Goal: Information Seeking & Learning: Learn about a topic

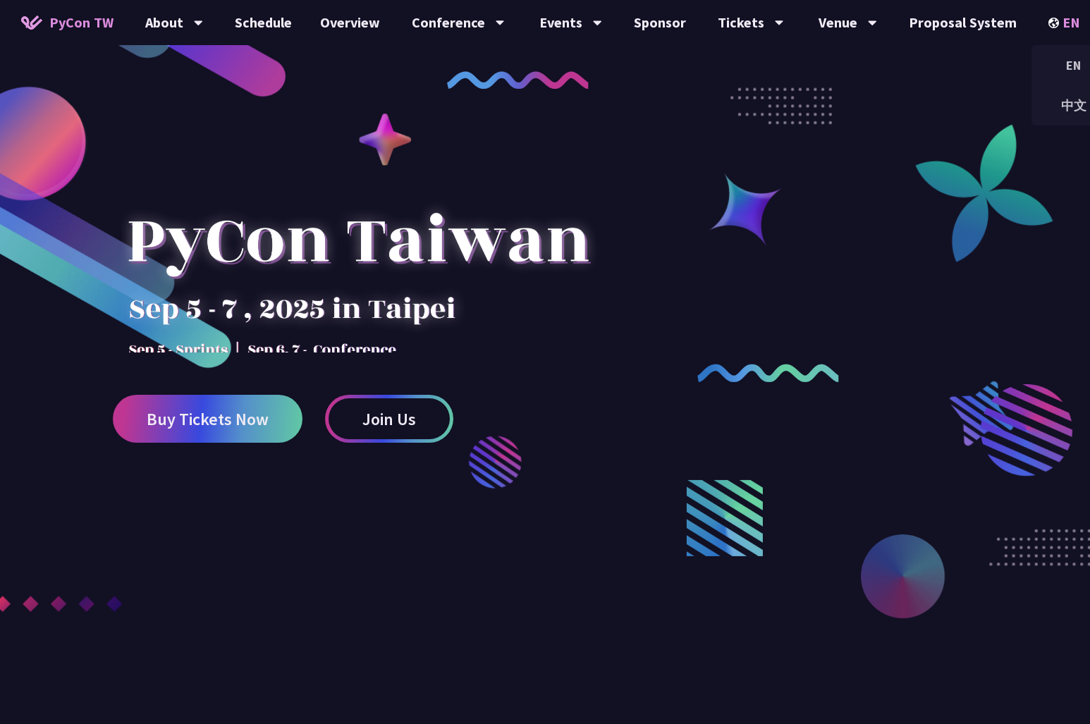
click at [563, 27] on img at bounding box center [1055, 23] width 14 height 11
click at [563, 104] on div "中文" at bounding box center [1073, 105] width 85 height 33
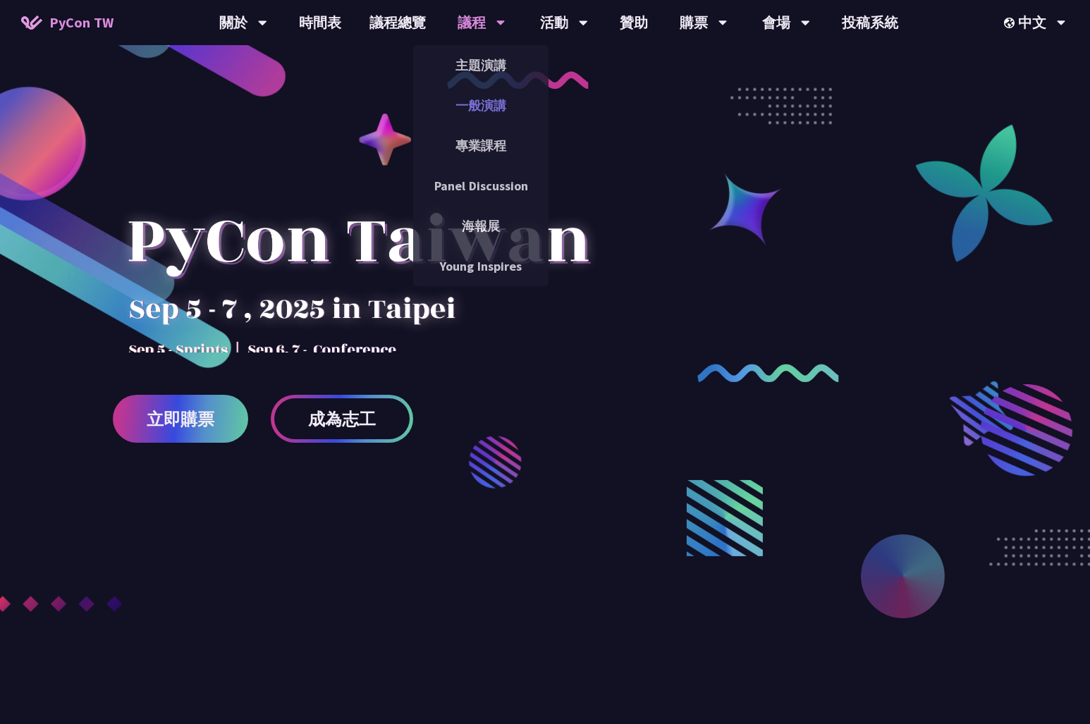
click at [486, 95] on link "一般演講" at bounding box center [480, 105] width 135 height 33
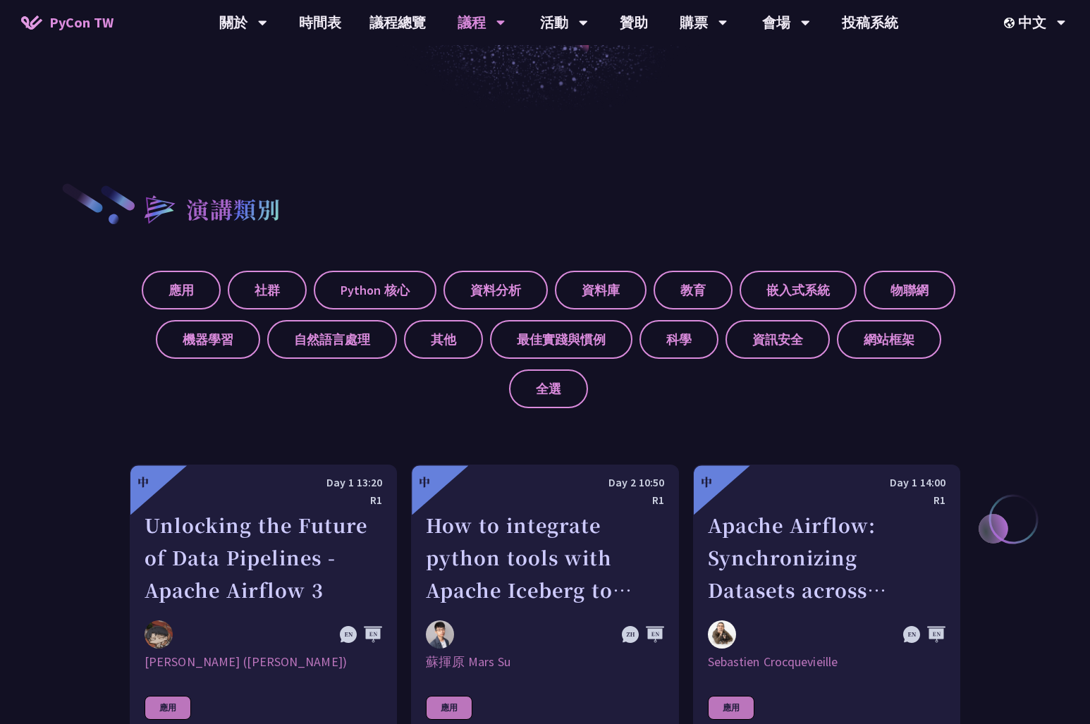
scroll to position [515, 0]
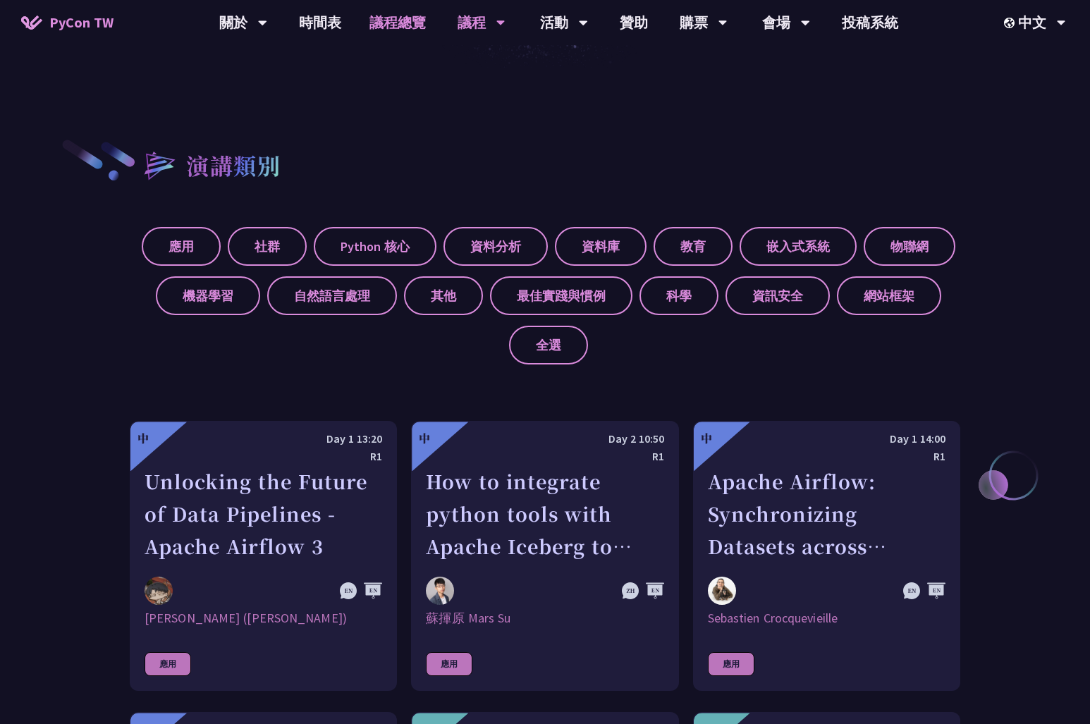
click at [416, 27] on link "議程總覽" at bounding box center [397, 22] width 85 height 45
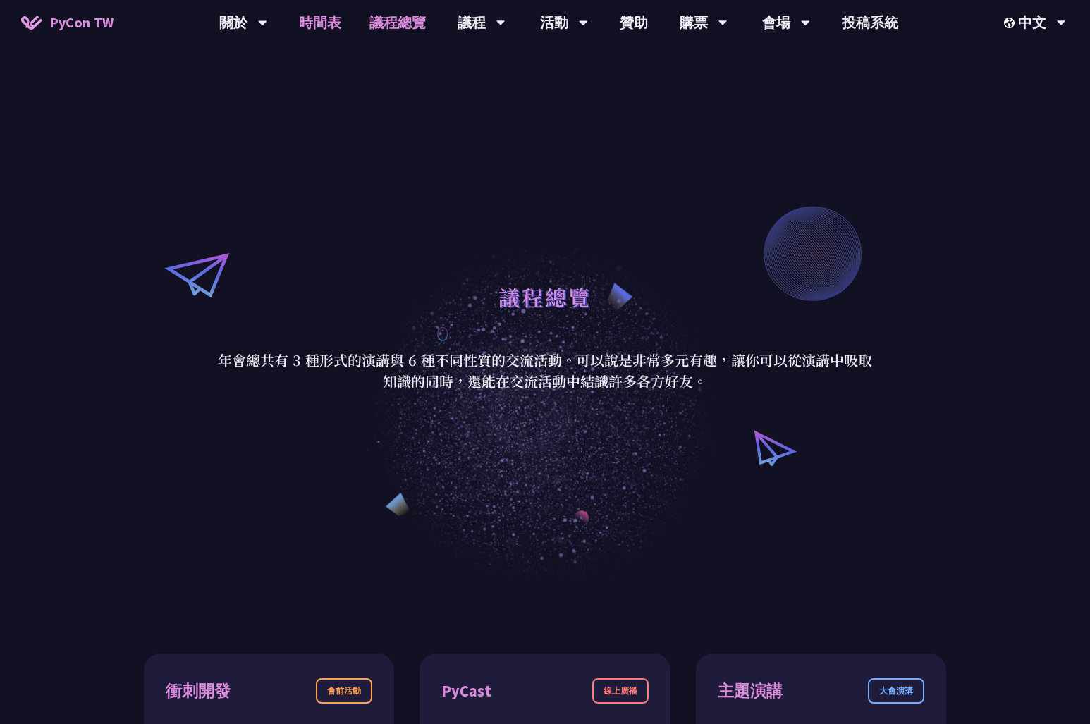
click at [334, 37] on link "時間表" at bounding box center [320, 22] width 70 height 45
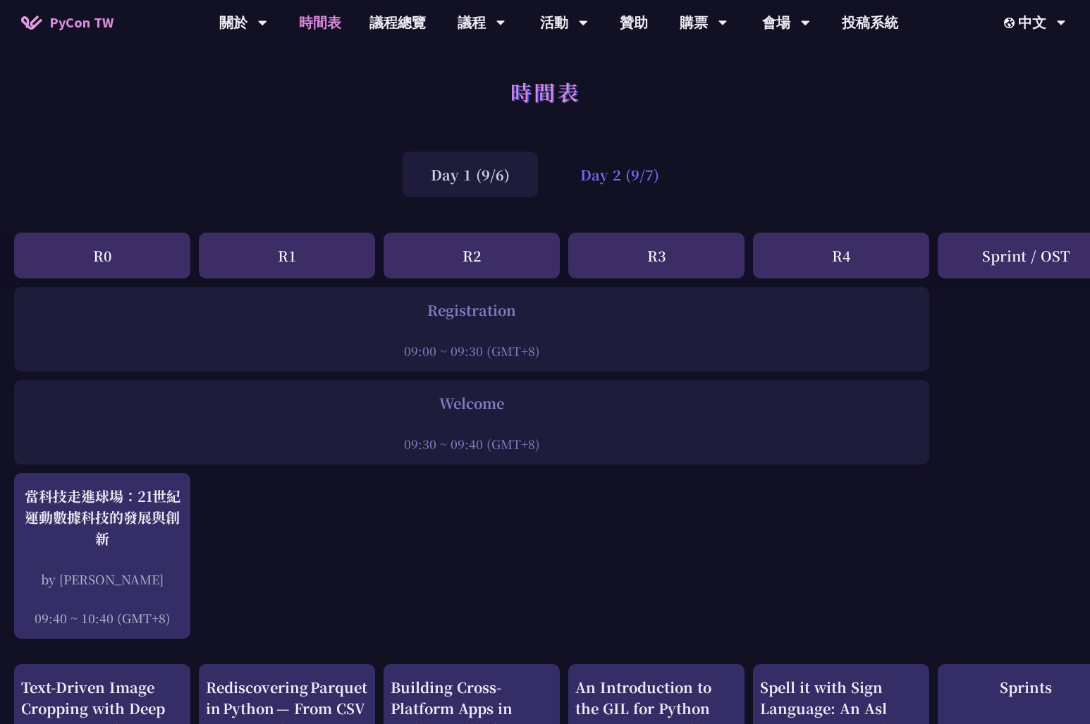
click at [563, 195] on div "Day 2 (9/7)" at bounding box center [619, 175] width 135 height 46
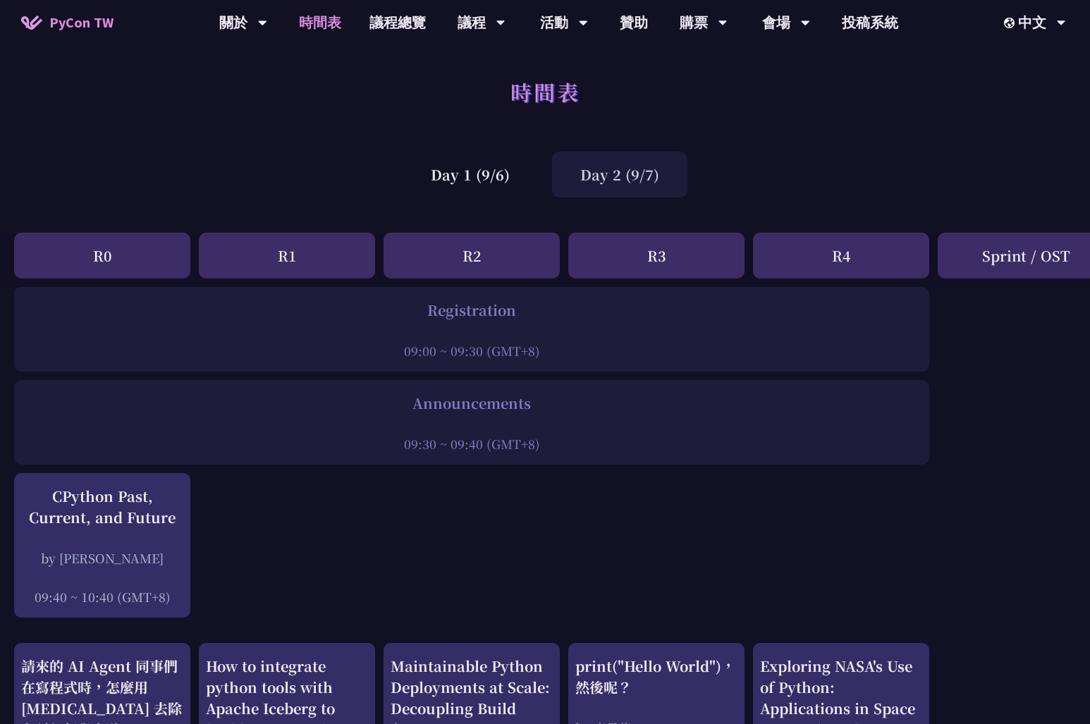
click at [563, 181] on div "Day 2 (9/7)" at bounding box center [619, 175] width 135 height 46
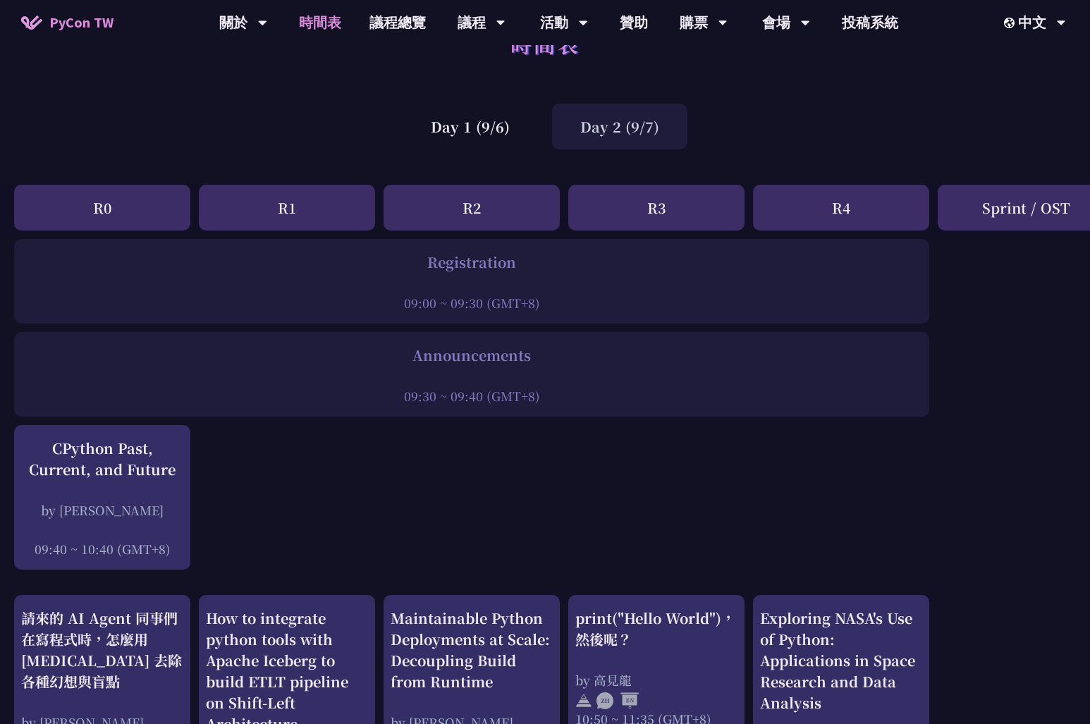
scroll to position [75, 0]
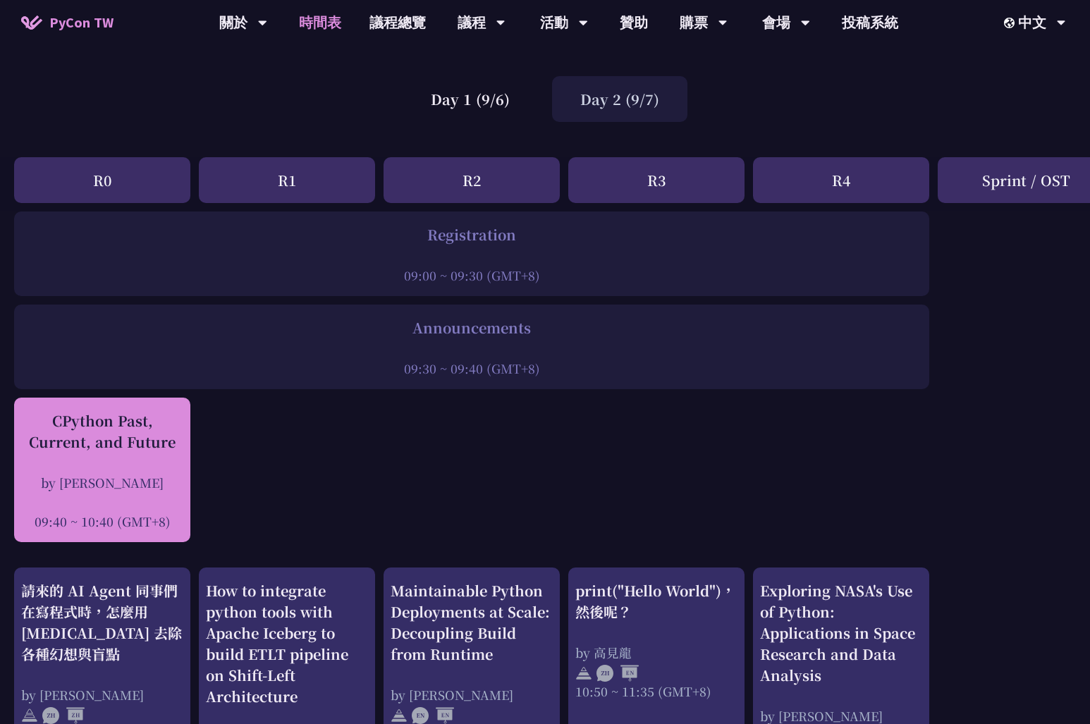
click at [124, 385] on div "CPython Past, Current, and Future" at bounding box center [102, 431] width 162 height 42
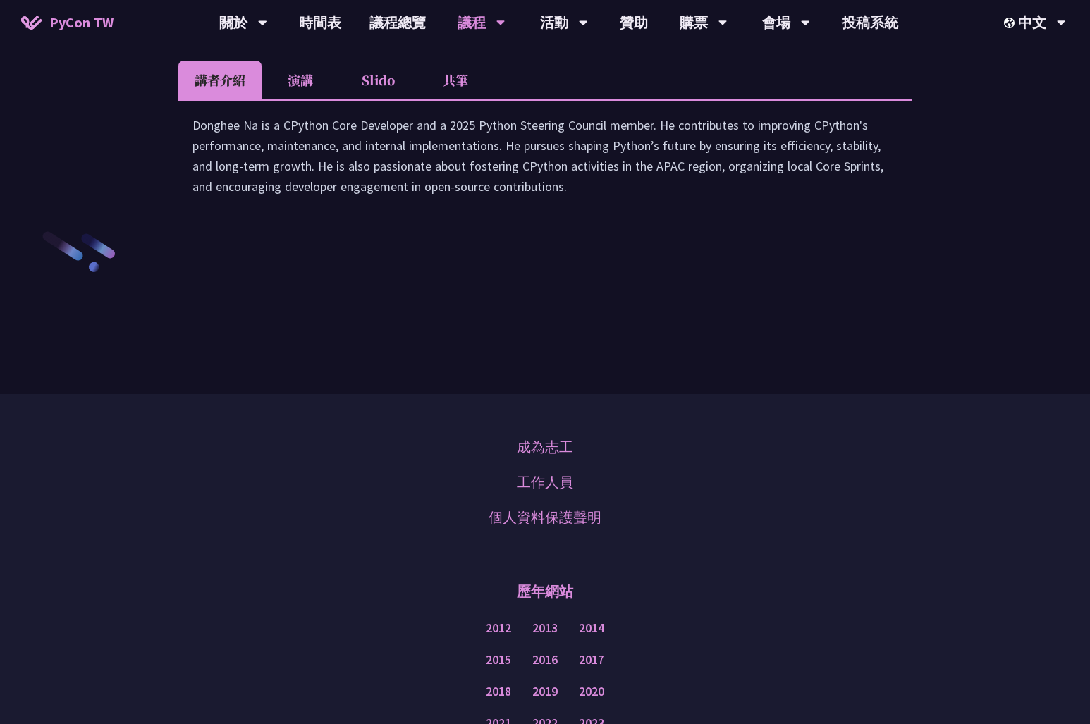
scroll to position [2127, 0]
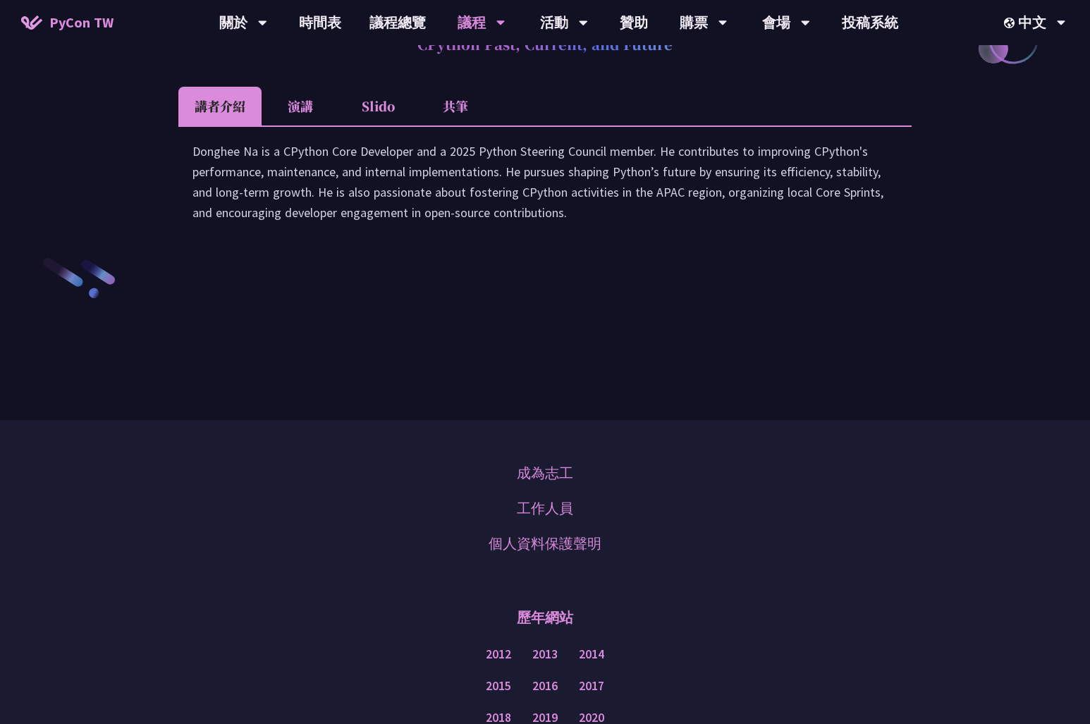
click at [309, 125] on li "演講" at bounding box center [300, 106] width 78 height 39
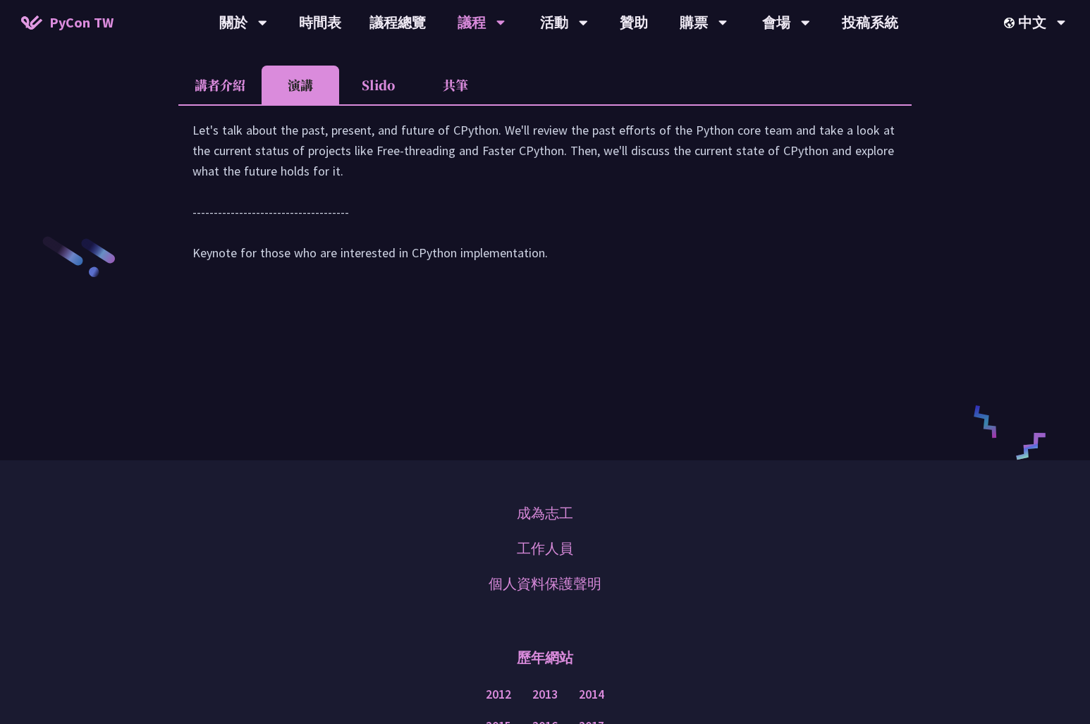
scroll to position [2176, 0]
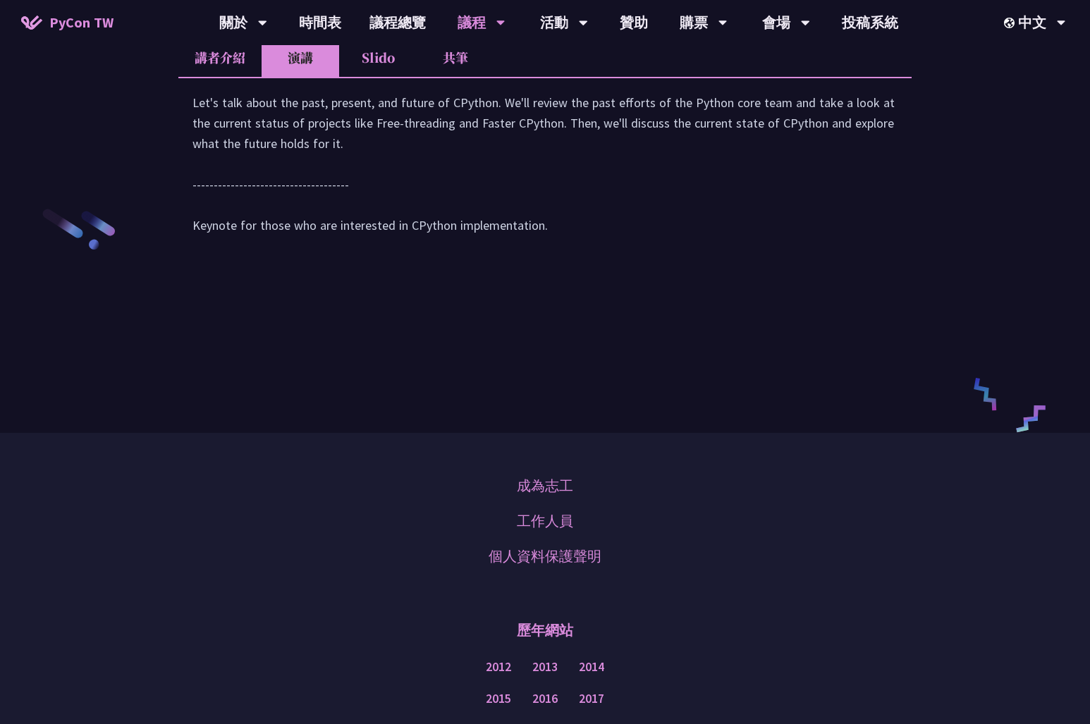
click at [443, 77] on li "共筆" at bounding box center [456, 57] width 78 height 39
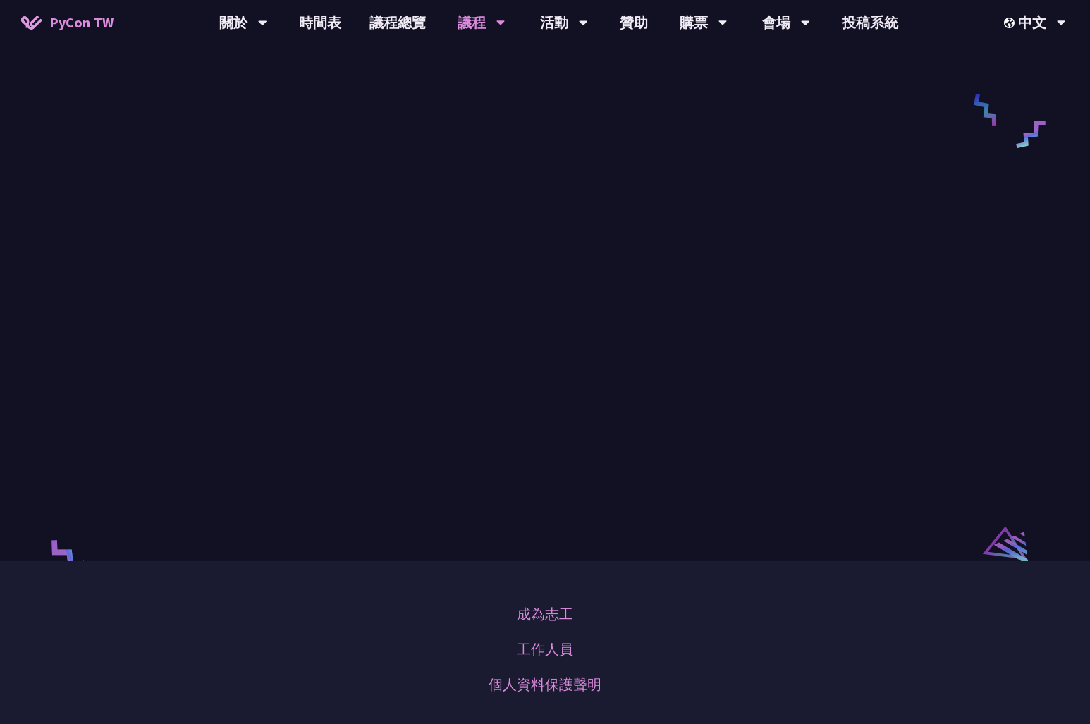
scroll to position [2460, 0]
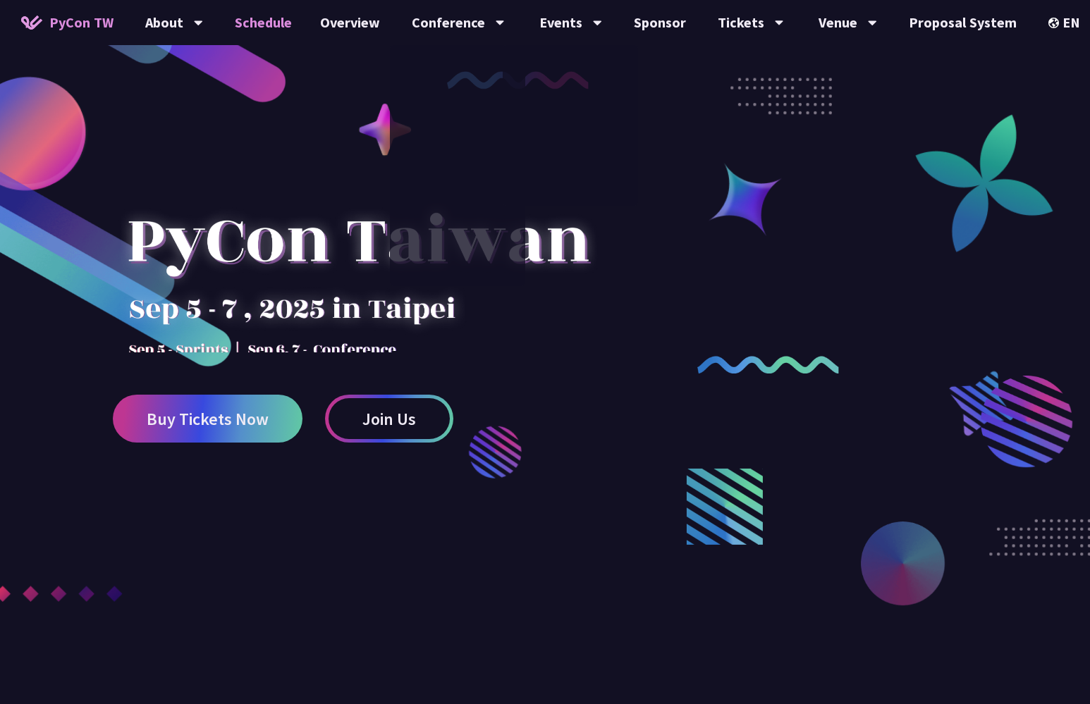
click at [263, 32] on link "Schedule" at bounding box center [263, 22] width 85 height 45
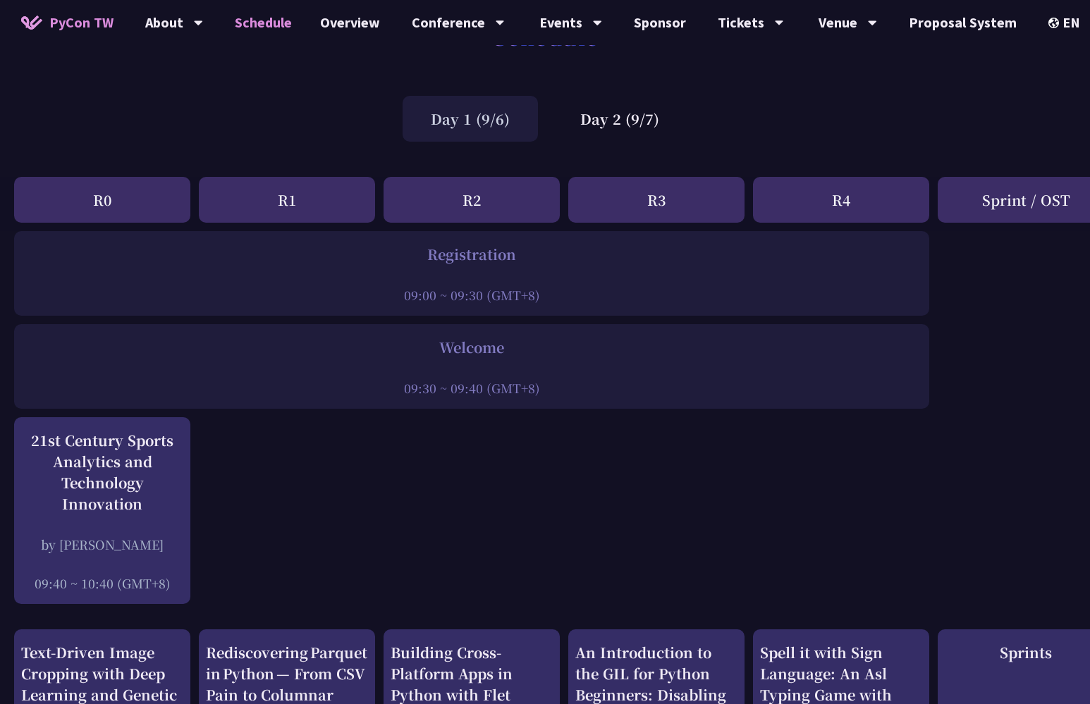
scroll to position [97, 0]
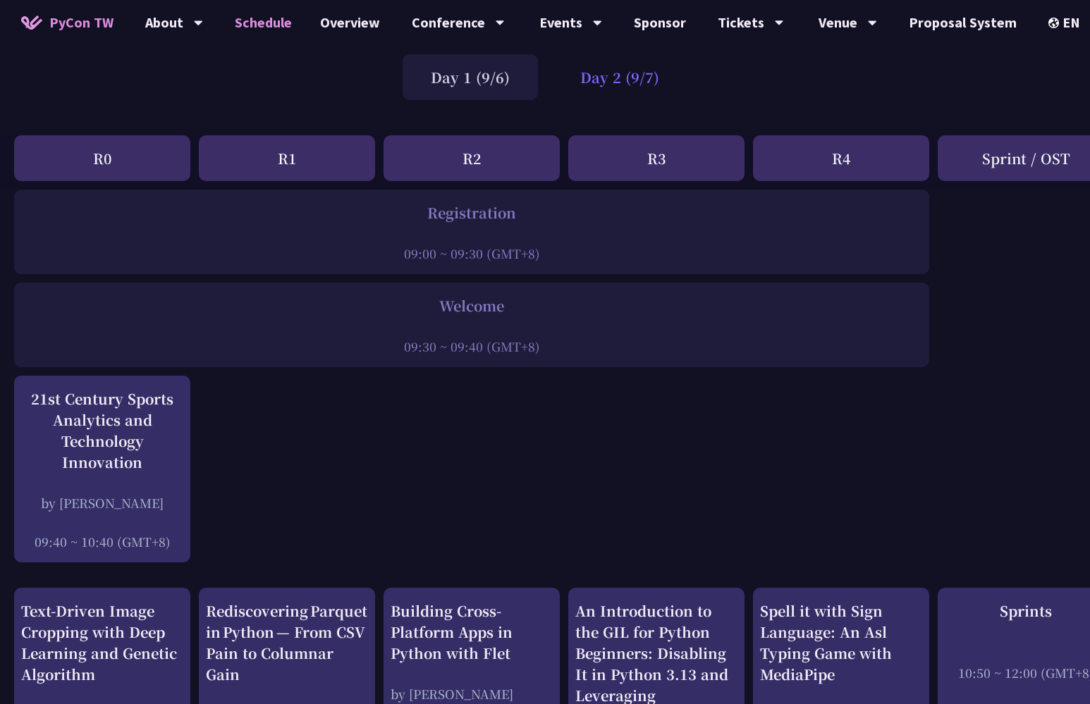
click at [599, 78] on div "Day 2 (9/7)" at bounding box center [619, 77] width 135 height 46
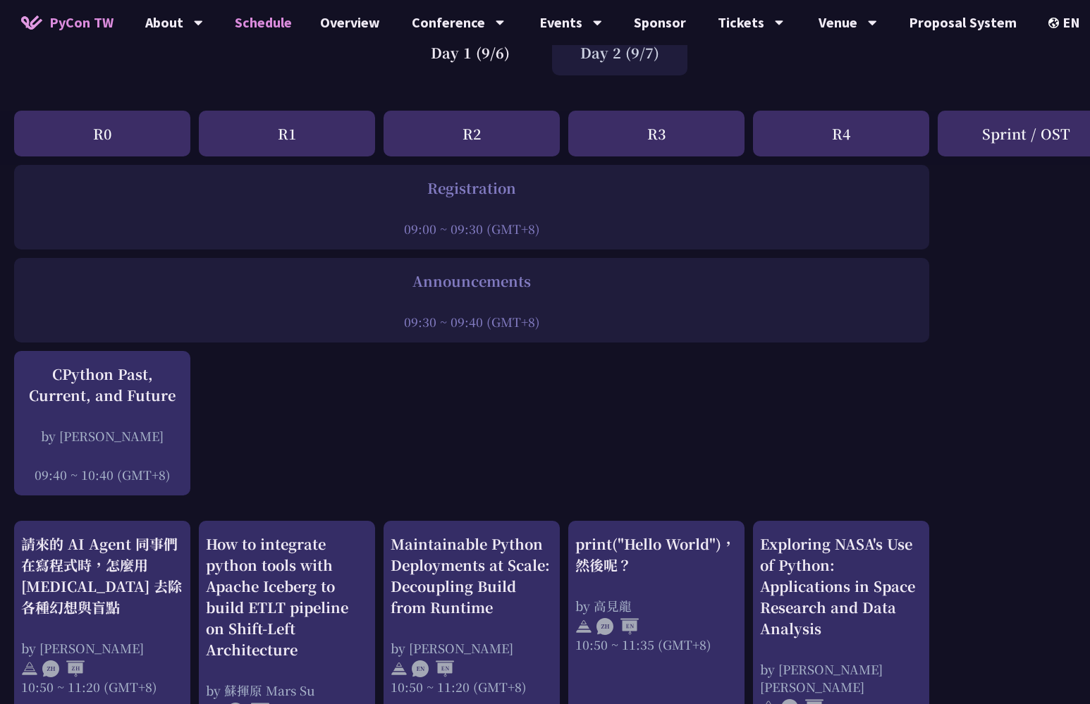
scroll to position [124, 0]
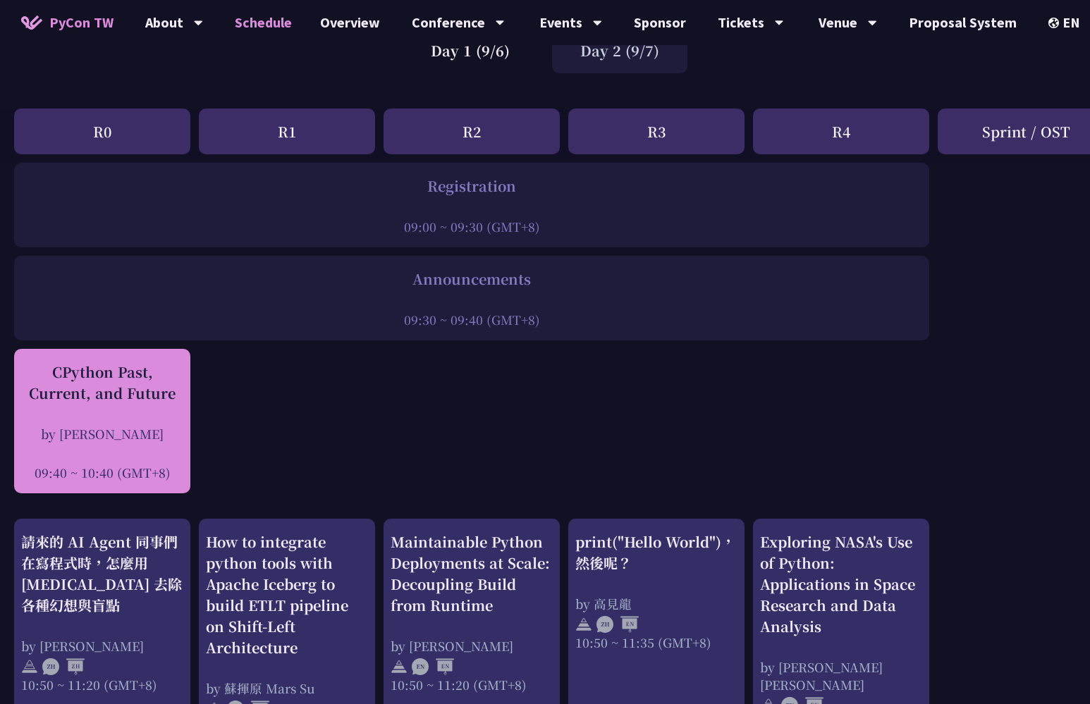
click at [176, 392] on div "CPython Past, Current, and Future" at bounding box center [102, 383] width 162 height 42
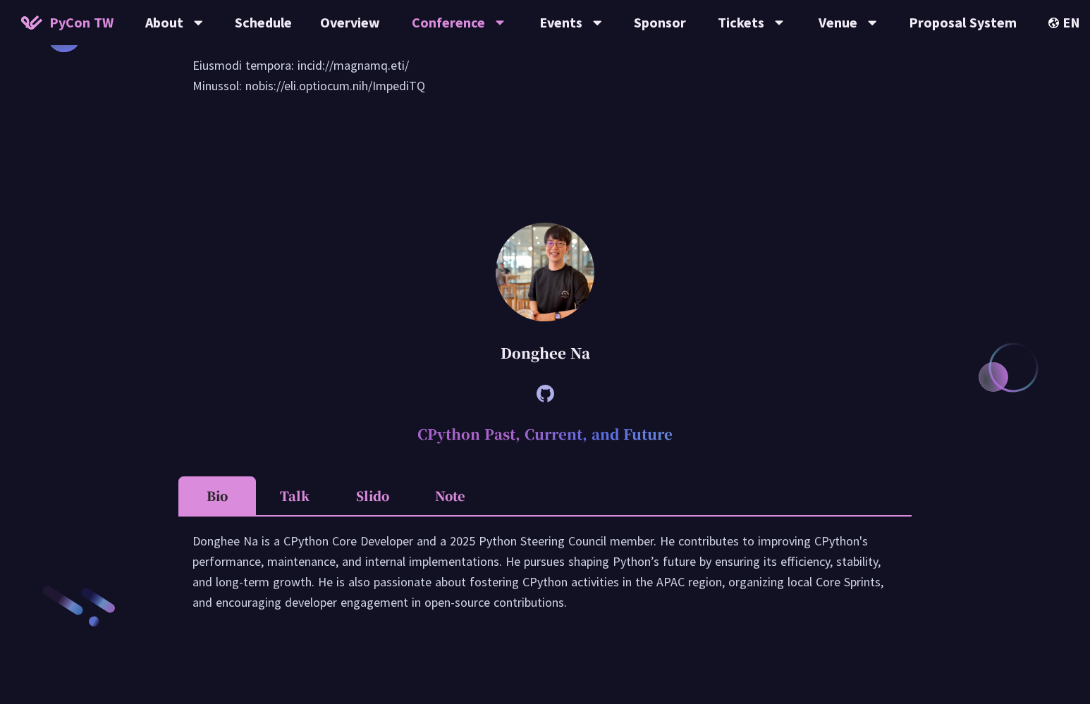
scroll to position [1789, 0]
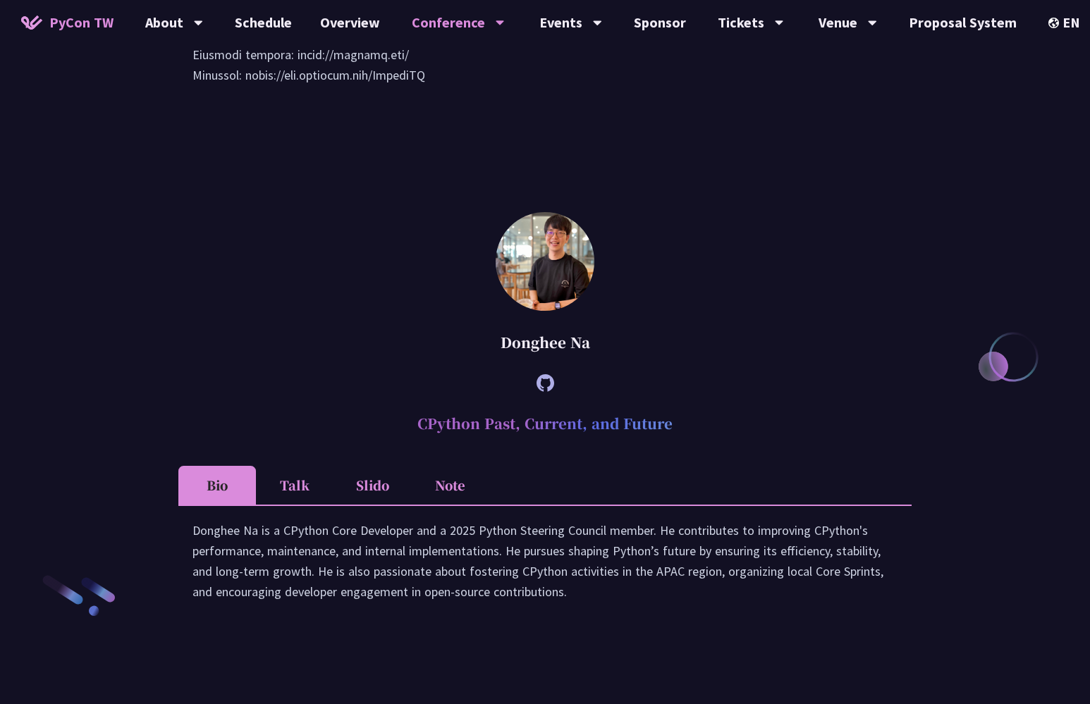
click at [381, 491] on li "Slido" at bounding box center [372, 485] width 78 height 39
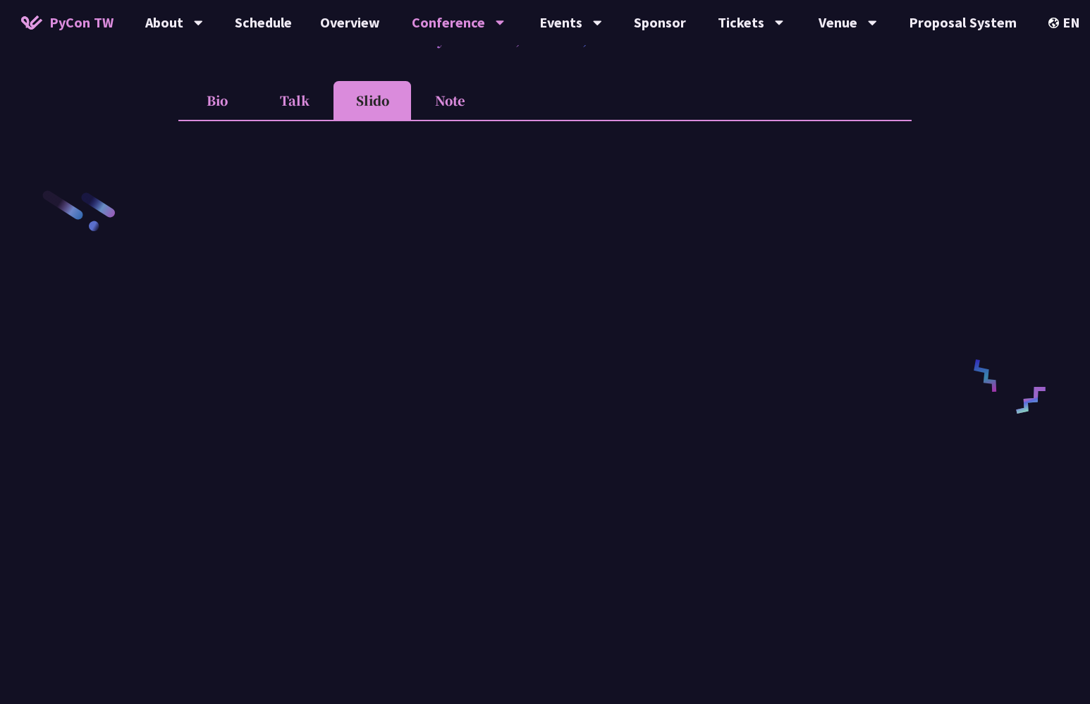
scroll to position [2174, 0]
click at [1050, 19] on div "EN" at bounding box center [1073, 22] width 51 height 45
click at [1049, 98] on div "中文" at bounding box center [1073, 105] width 85 height 33
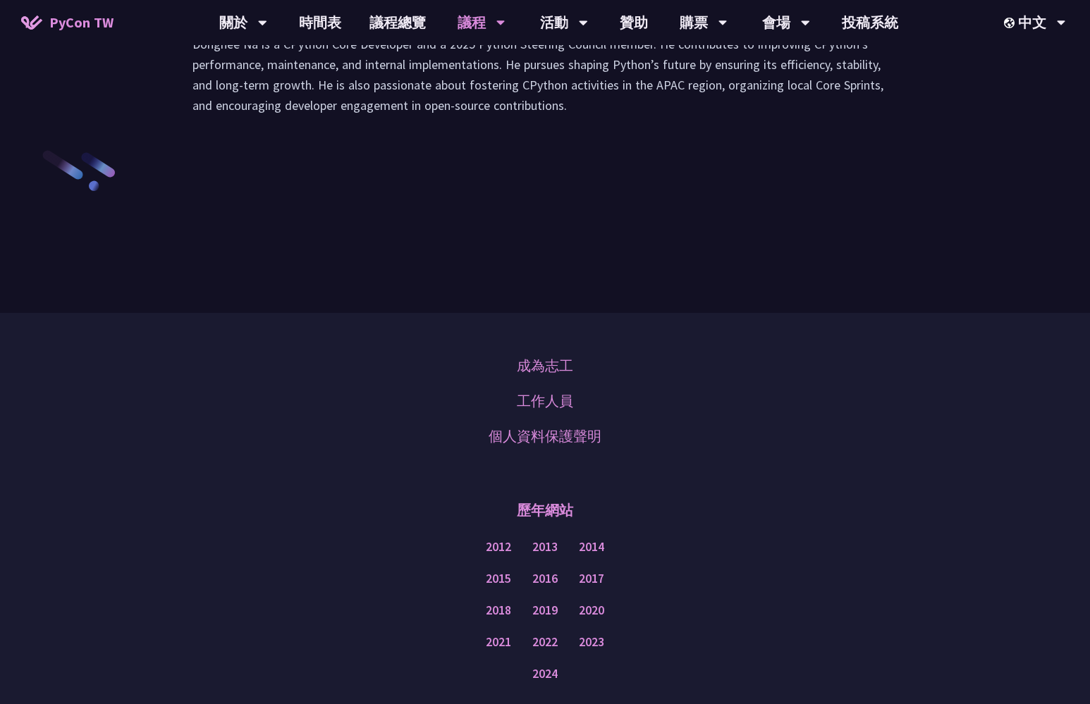
scroll to position [1974, 0]
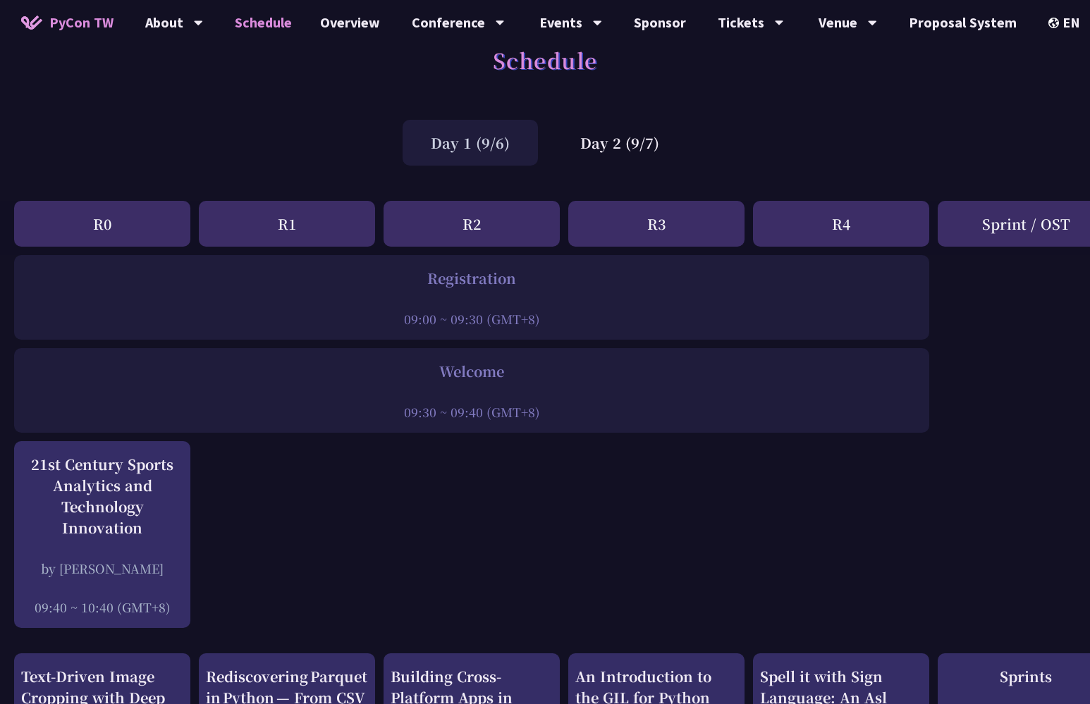
scroll to position [47, 0]
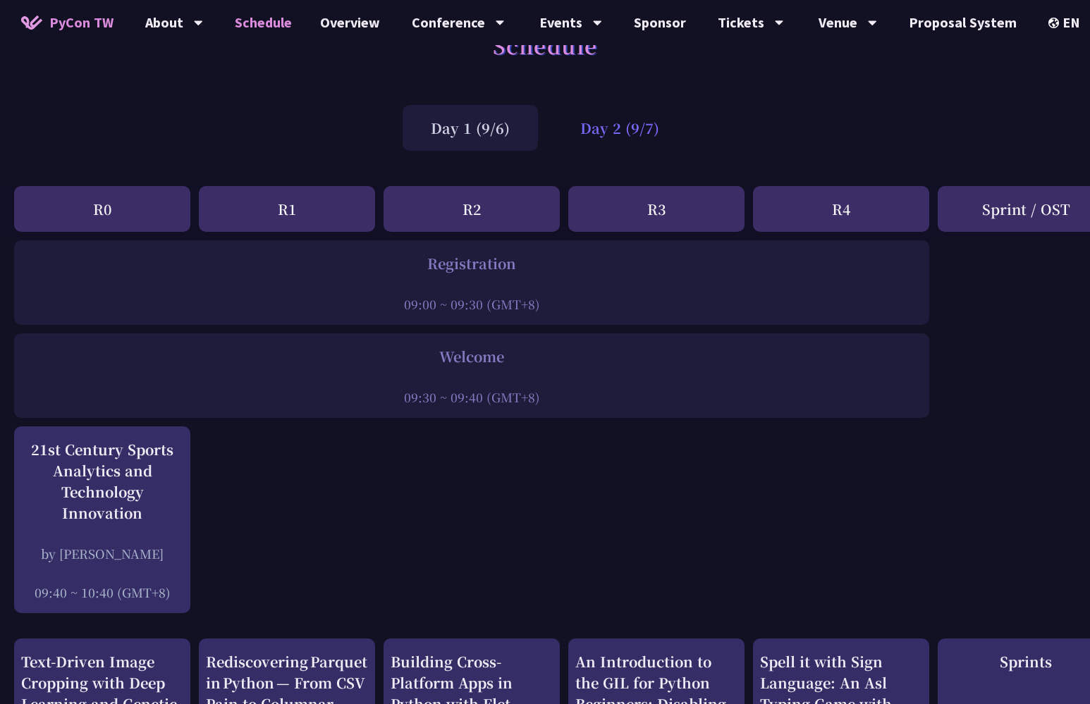
click at [637, 120] on div "Day 2 (9/7)" at bounding box center [619, 128] width 135 height 46
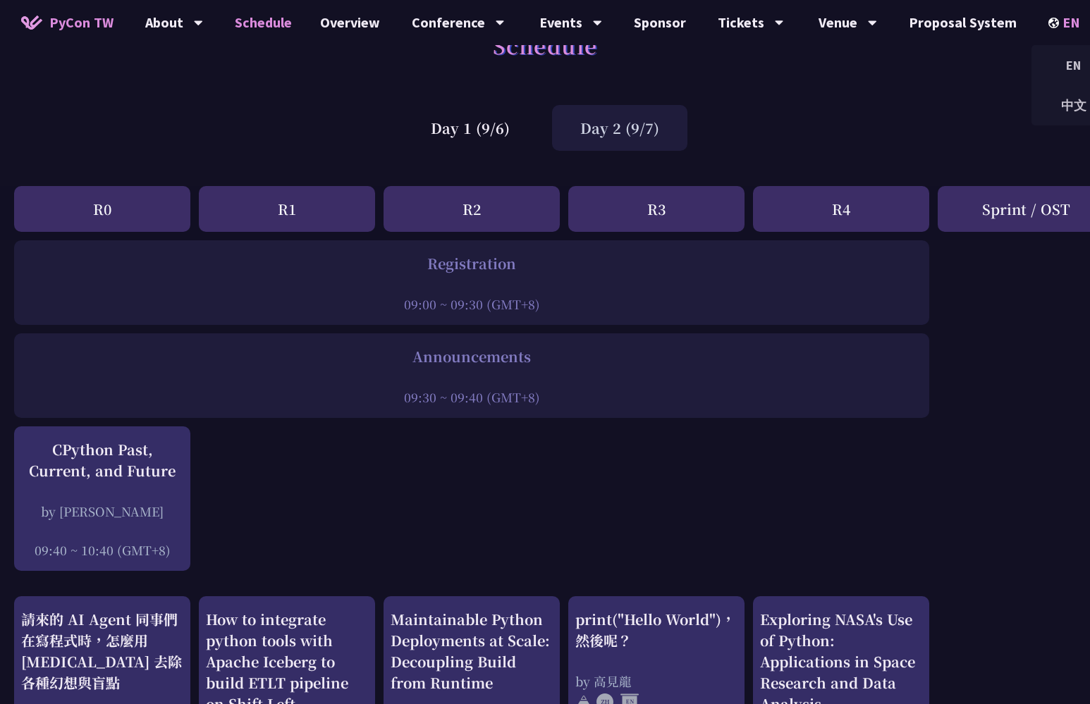
click at [1069, 26] on div "EN" at bounding box center [1073, 22] width 51 height 45
click at [1054, 93] on div "中文" at bounding box center [1073, 105] width 85 height 33
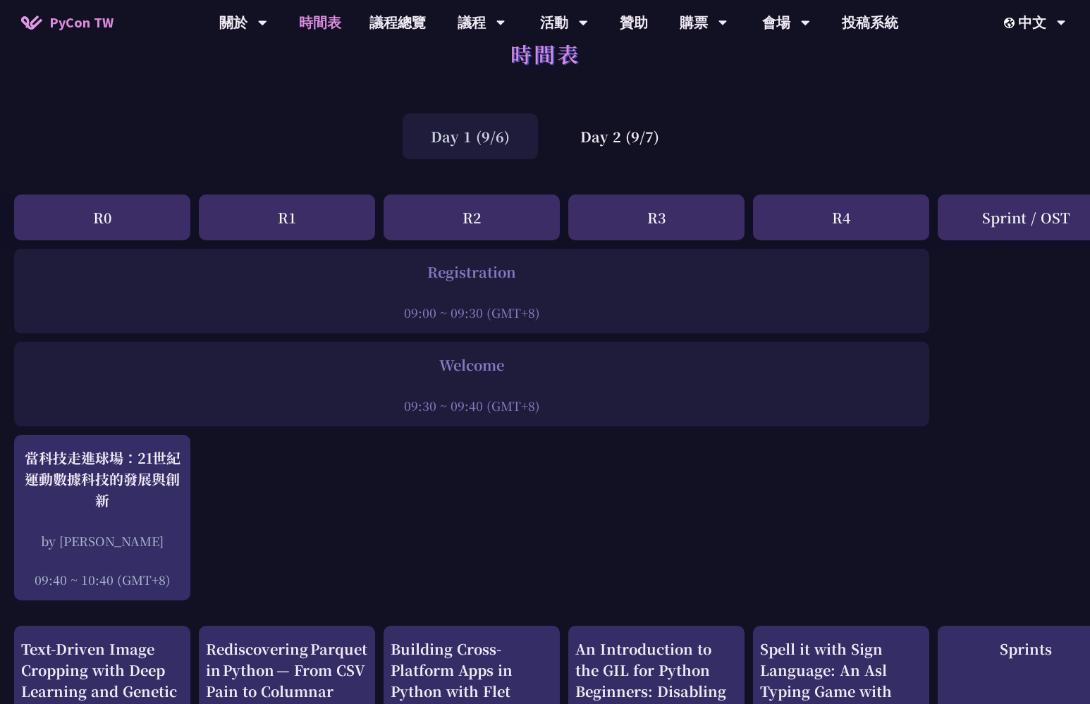
scroll to position [11, 0]
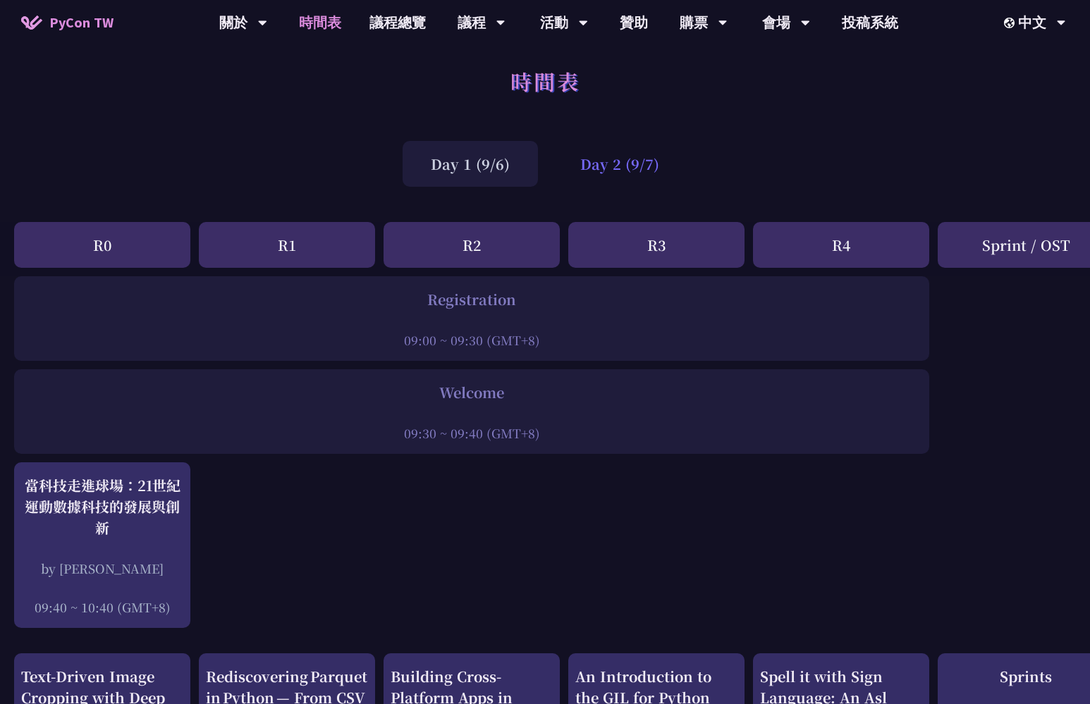
click at [612, 177] on div "Day 2 (9/7)" at bounding box center [619, 164] width 135 height 46
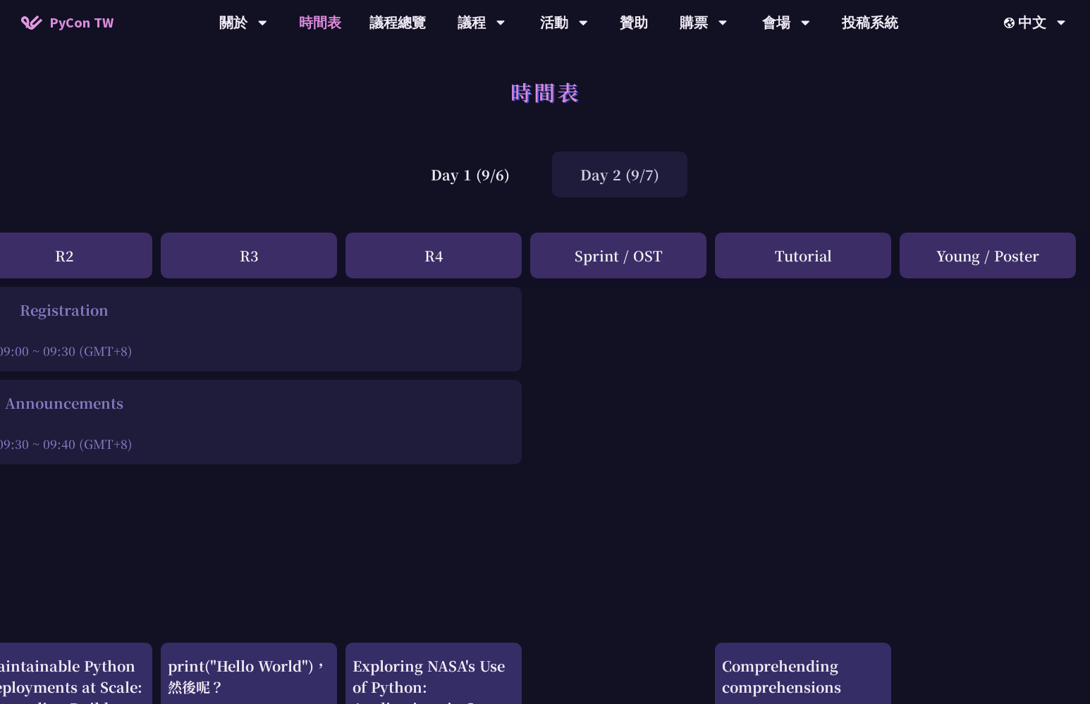
scroll to position [0, 407]
click at [321, 176] on div "Day 1 (9/6) Day 2 (9/7)" at bounding box center [545, 174] width 1090 height 60
click at [456, 172] on div "Day 1 (9/6)" at bounding box center [469, 175] width 135 height 46
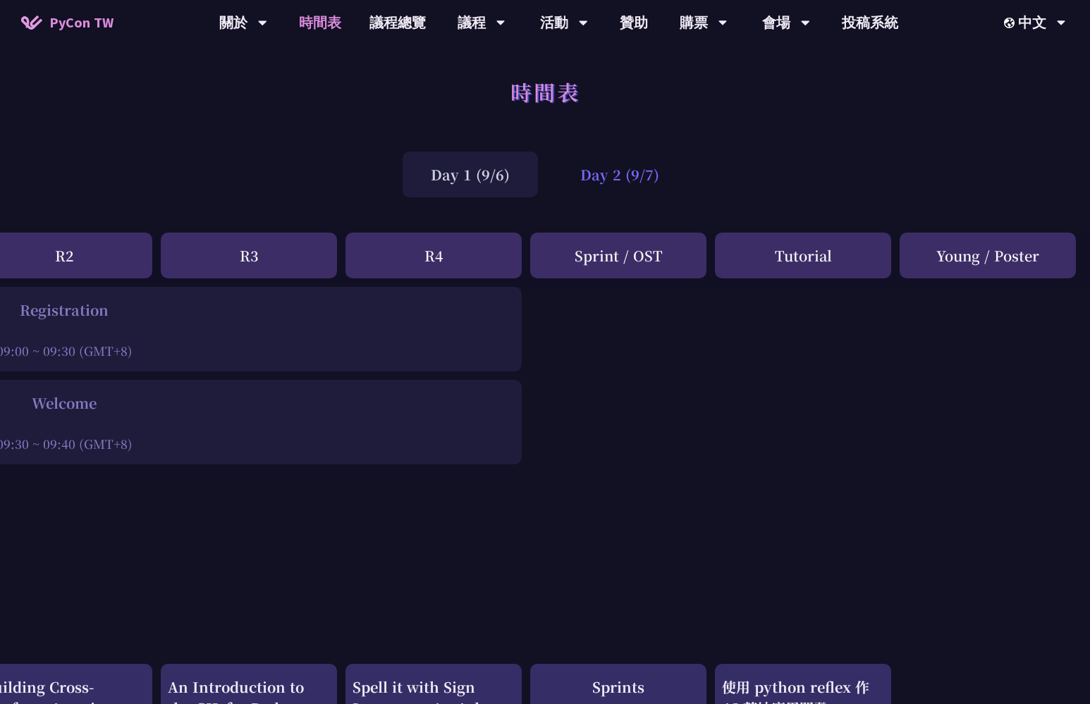
click at [624, 174] on div "Day 2 (9/7)" at bounding box center [619, 175] width 135 height 46
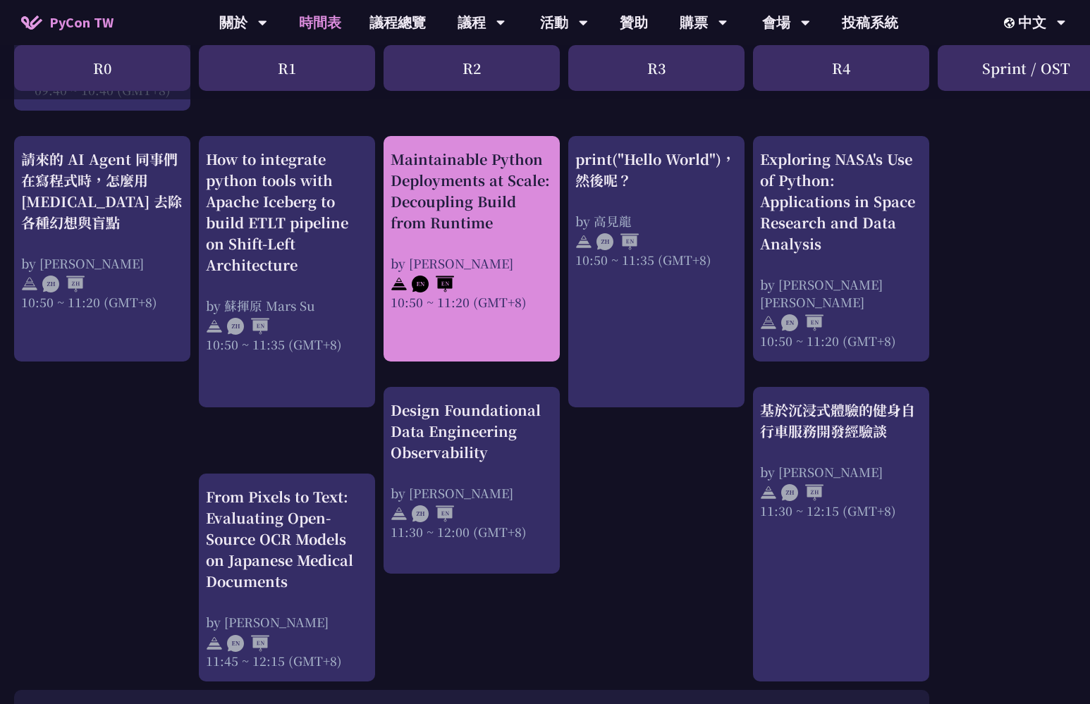
scroll to position [509, 0]
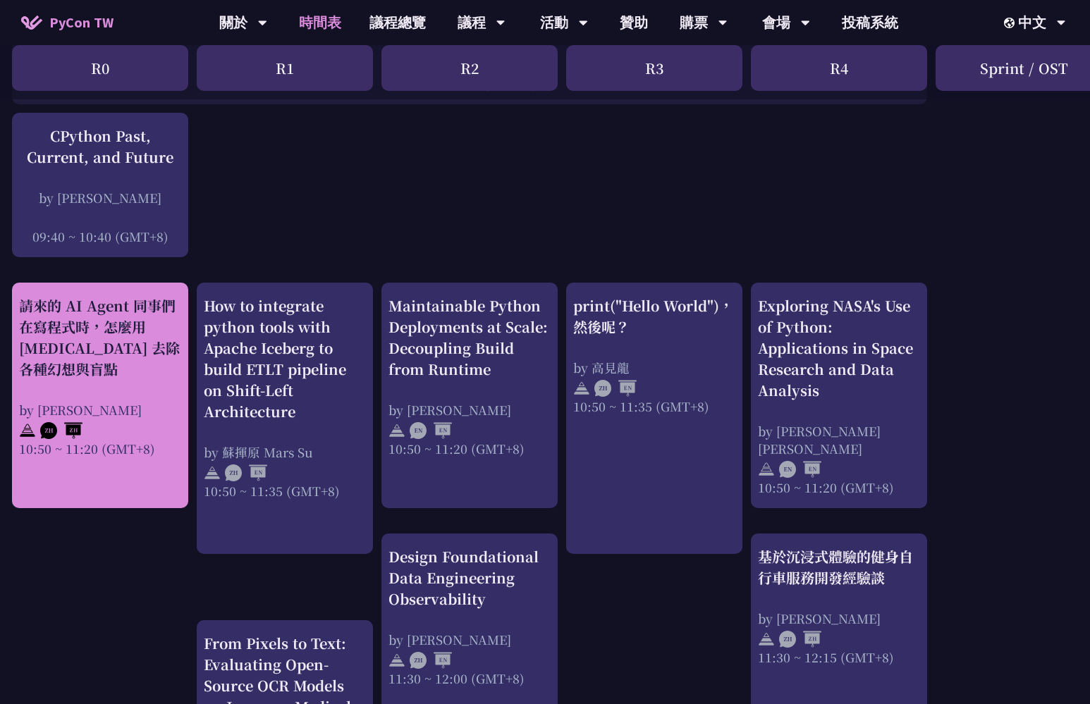
scroll to position [361, 2]
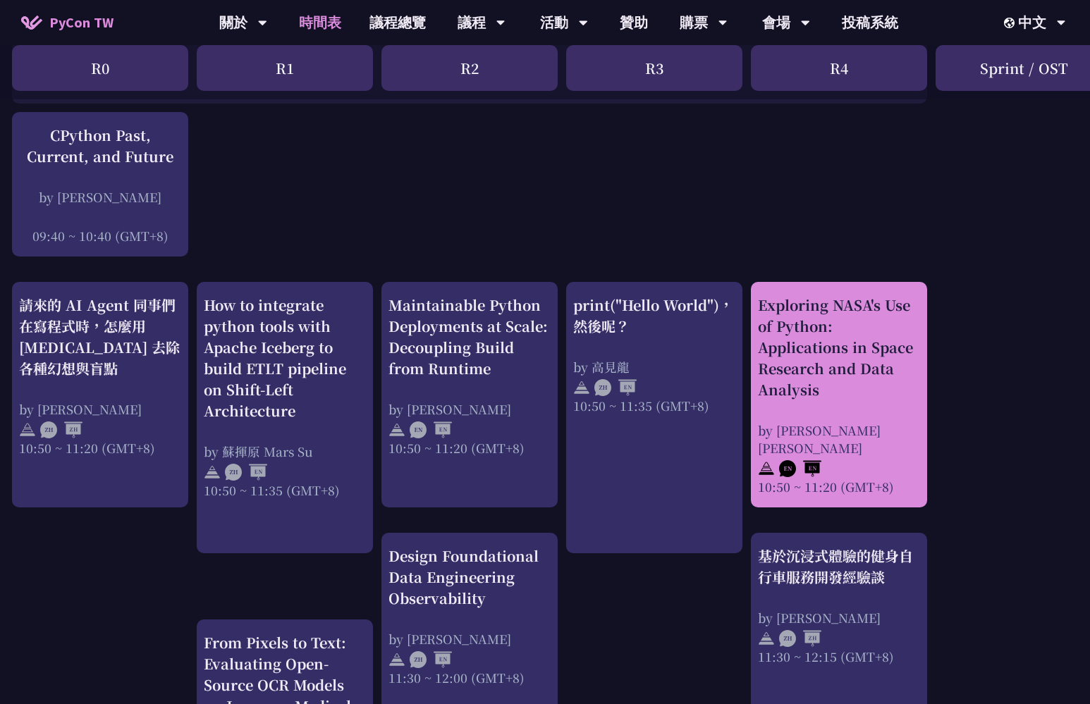
click at [820, 406] on div "Exploring NASA's Use of Python: Applications in Space Research and Data Analysi…" at bounding box center [839, 395] width 162 height 201
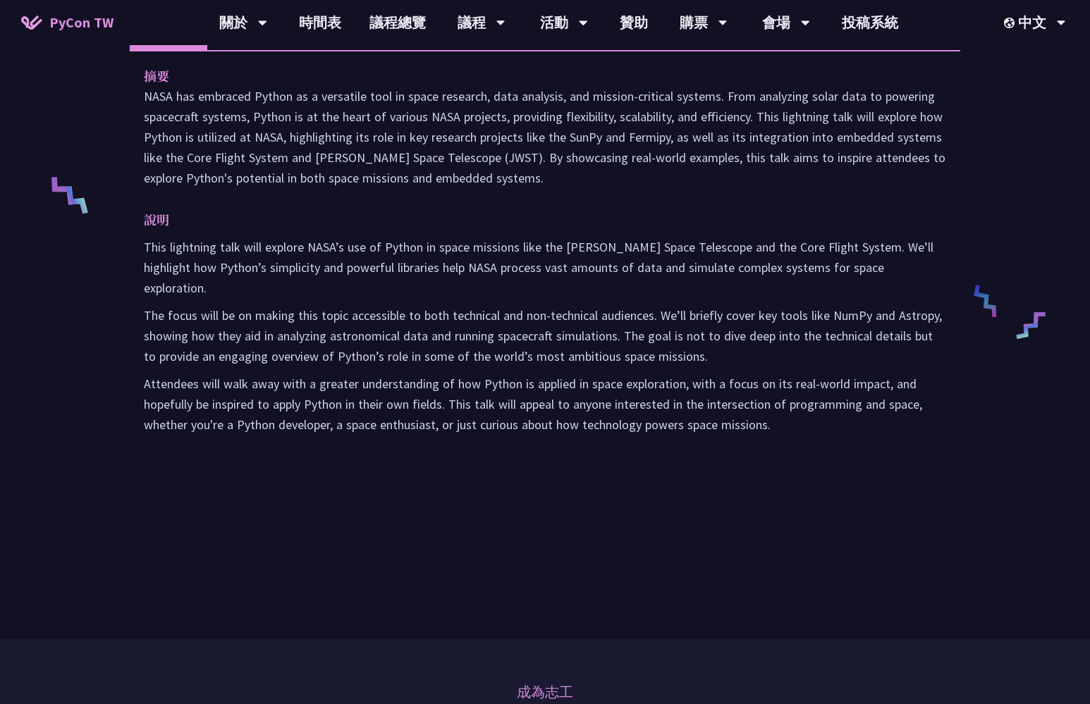
scroll to position [251, 0]
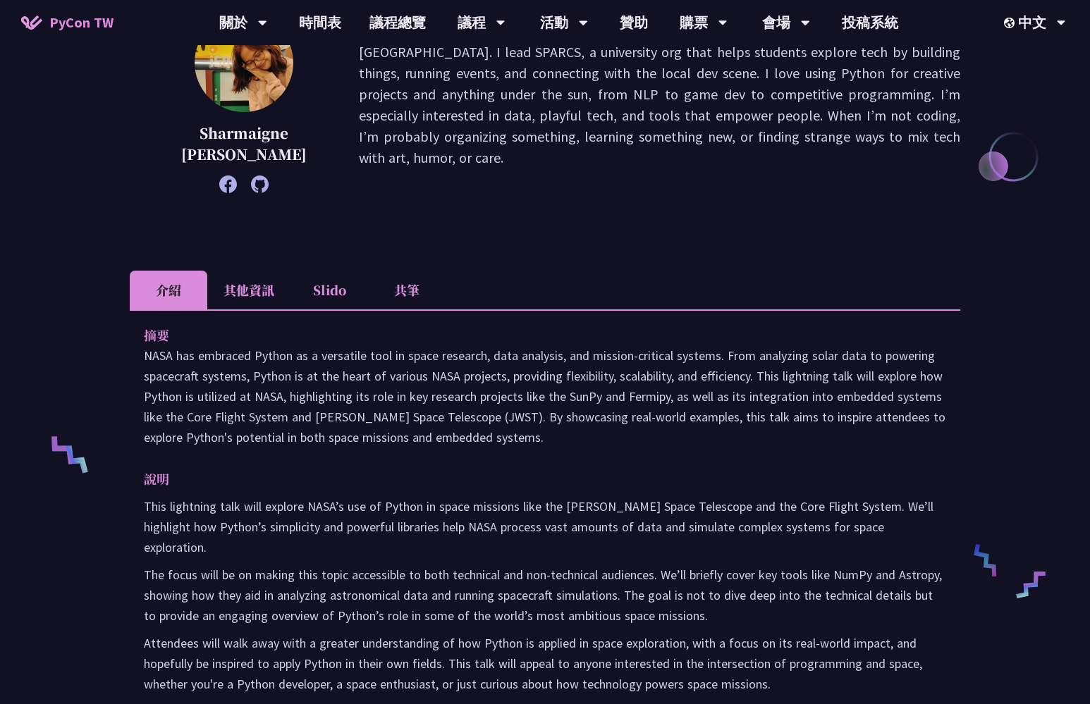
click at [261, 298] on li "其他資訊" at bounding box center [248, 290] width 83 height 39
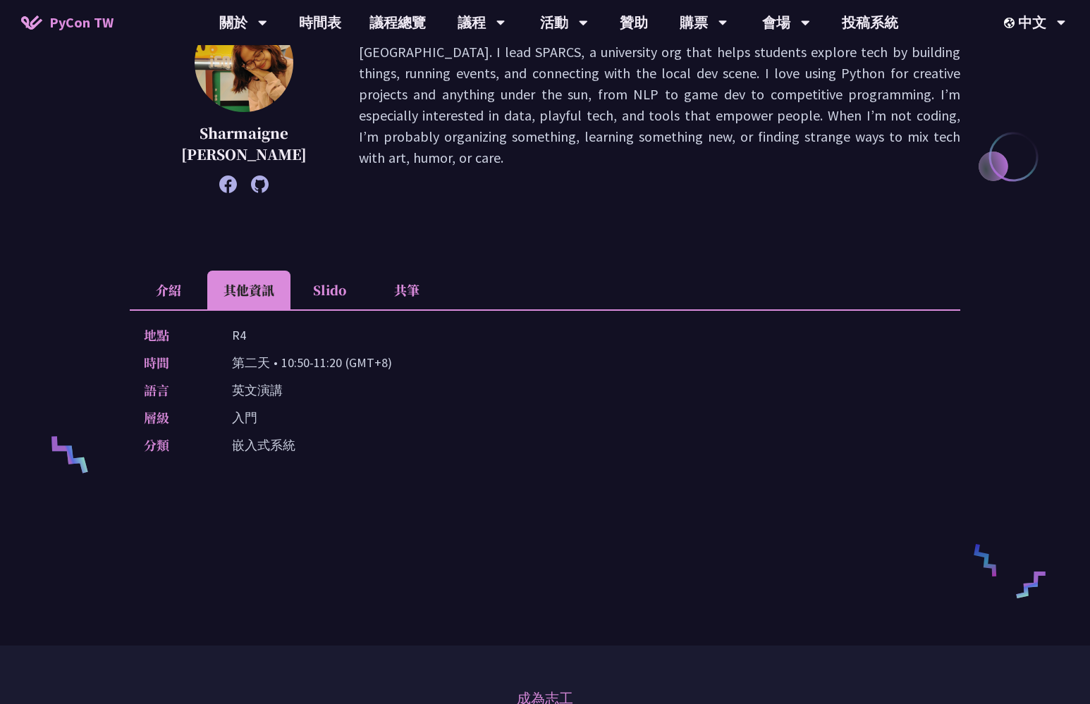
click at [192, 283] on li "介紹" at bounding box center [169, 290] width 78 height 39
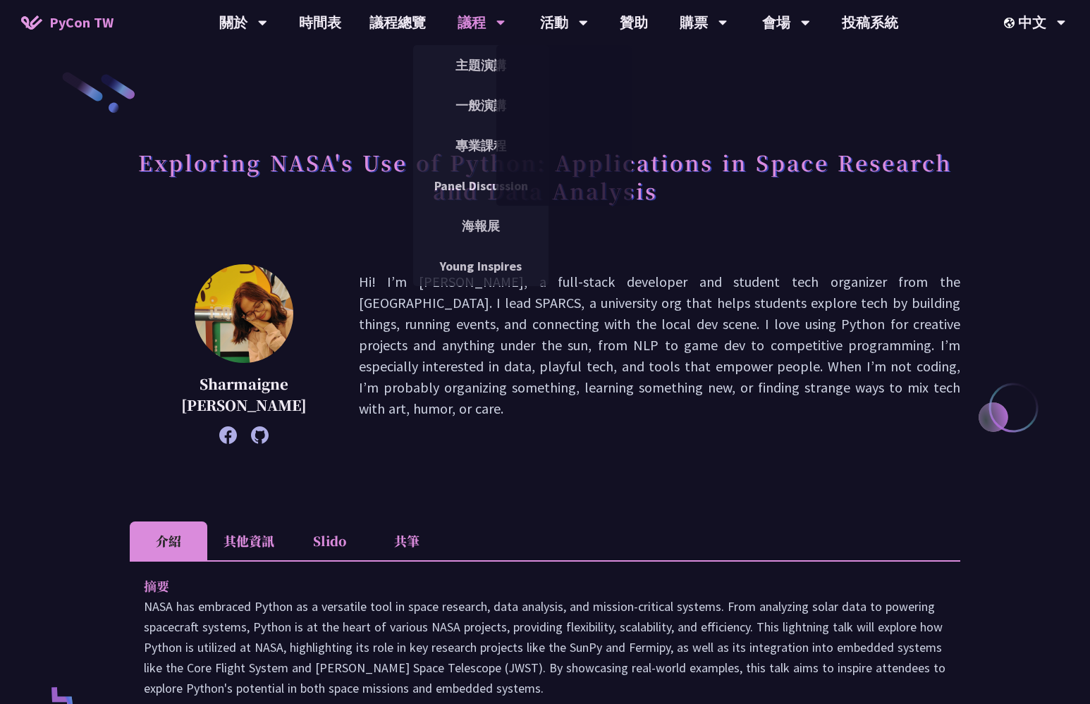
scroll to position [0, 0]
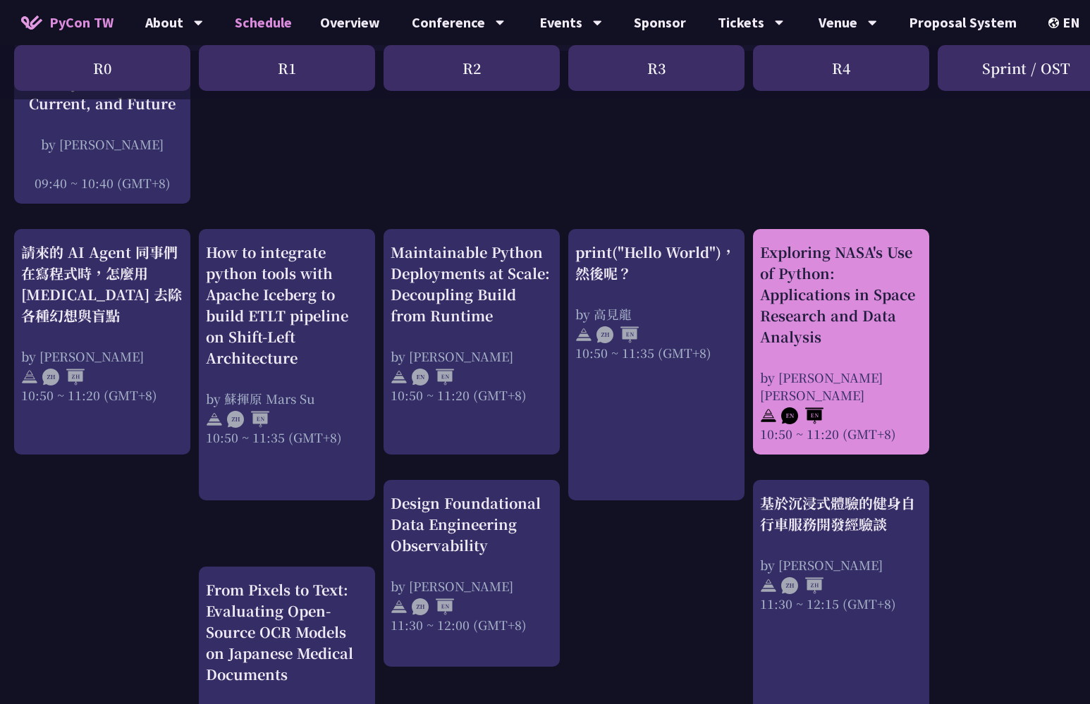
scroll to position [436, 0]
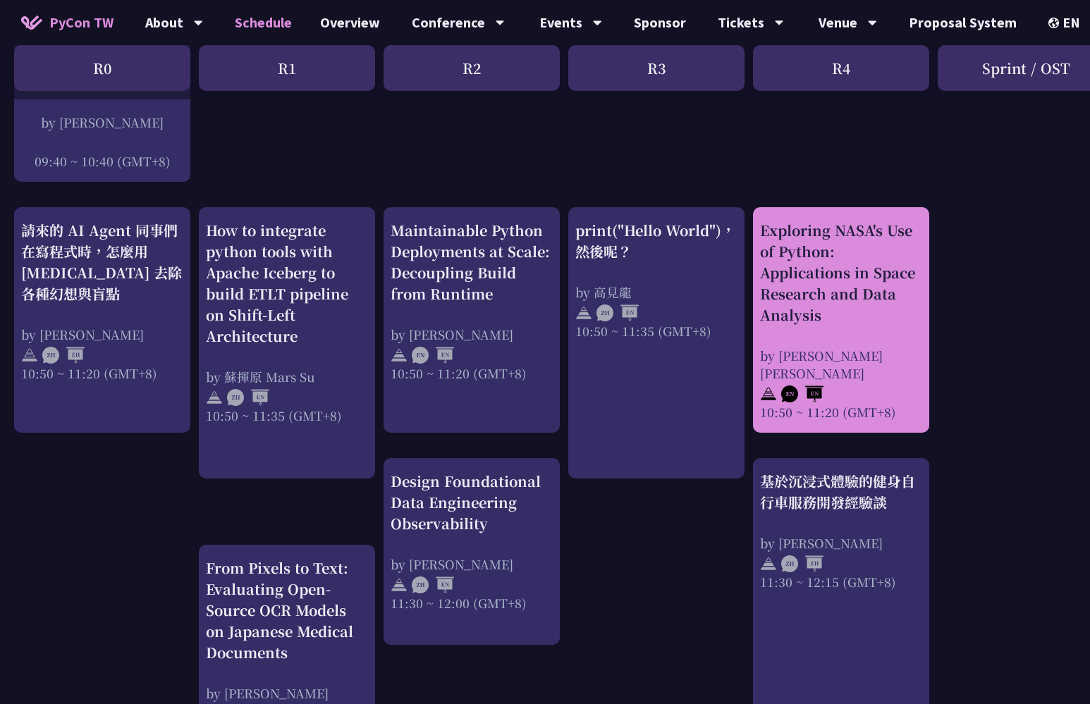
click at [849, 297] on div "Exploring NASA's Use of Python: Applications in Space Research and Data Analysis" at bounding box center [841, 273] width 162 height 106
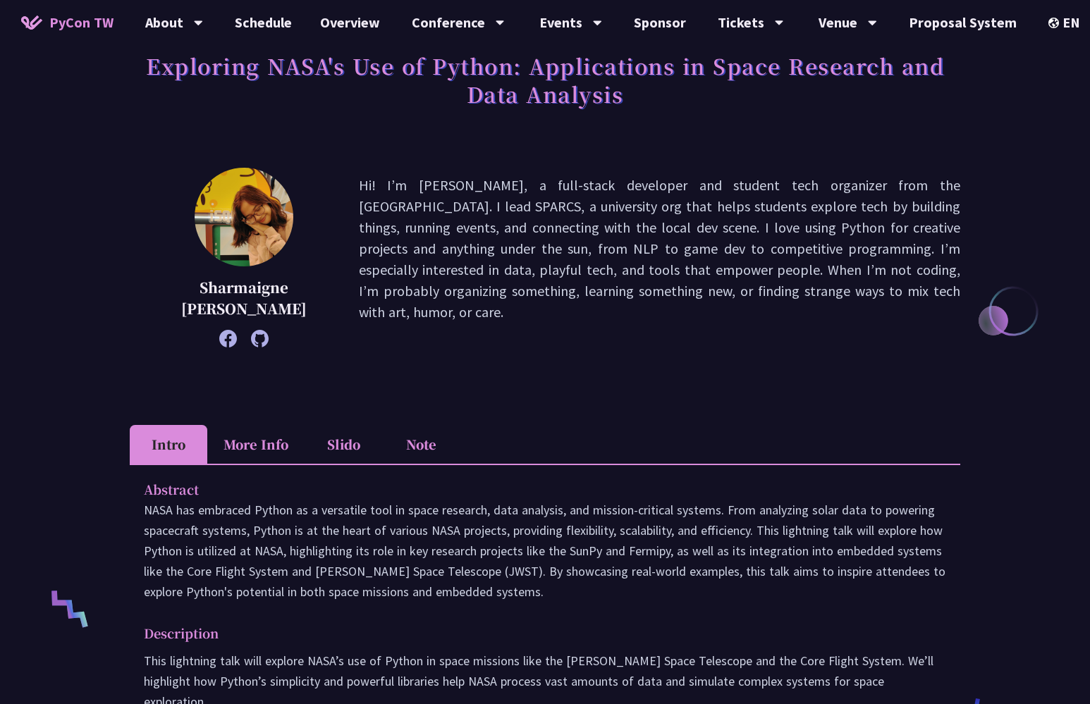
scroll to position [100, 0]
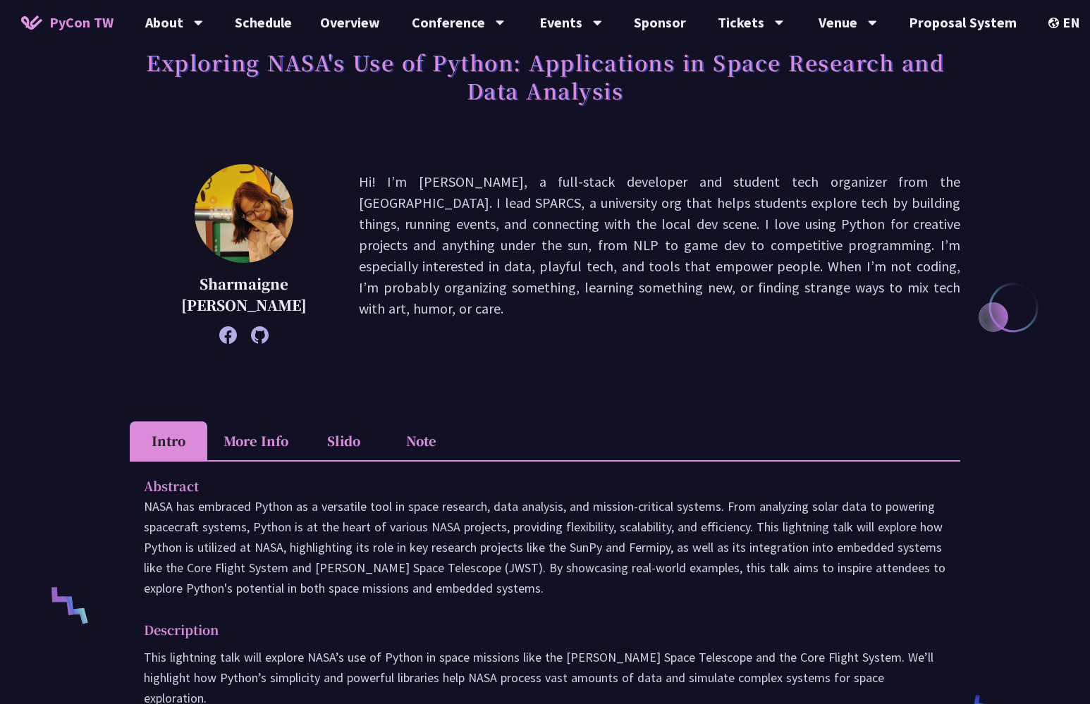
click at [376, 211] on p "Hi! I’m Sharmaigne, a full-stack developer and student tech organizer from the …" at bounding box center [659, 254] width 601 height 166
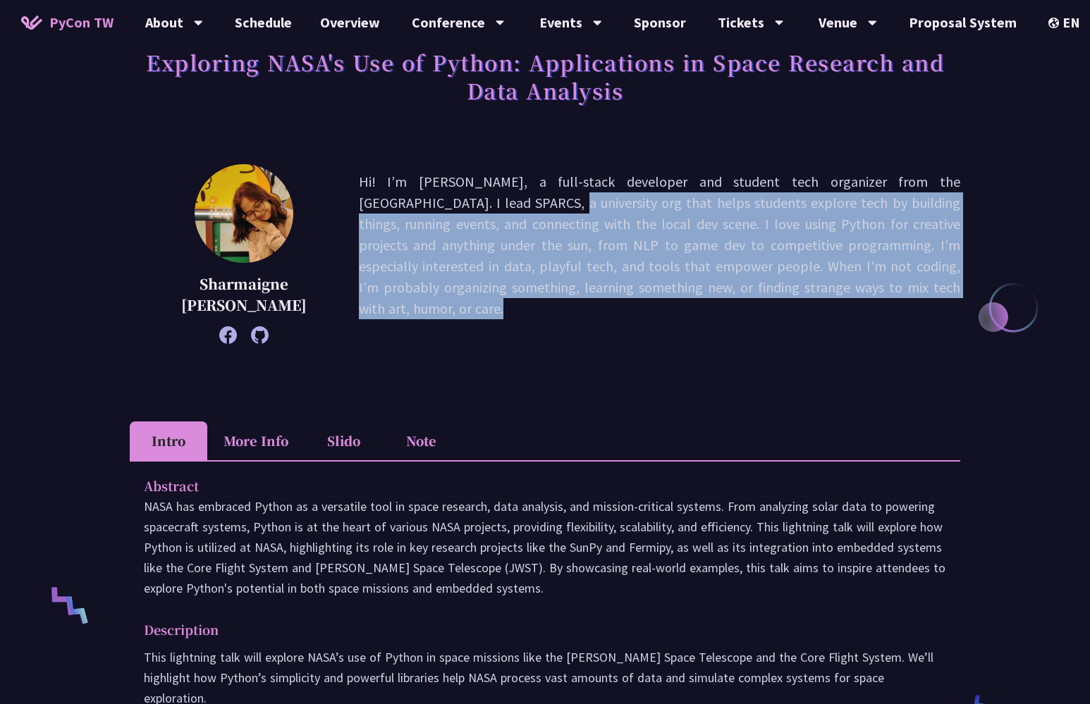
drag, startPoint x: 376, startPoint y: 211, endPoint x: 859, endPoint y: 279, distance: 488.3
click at [859, 279] on p "Hi! I’m Sharmaigne, a full-stack developer and student tech organizer from the …" at bounding box center [659, 254] width 601 height 166
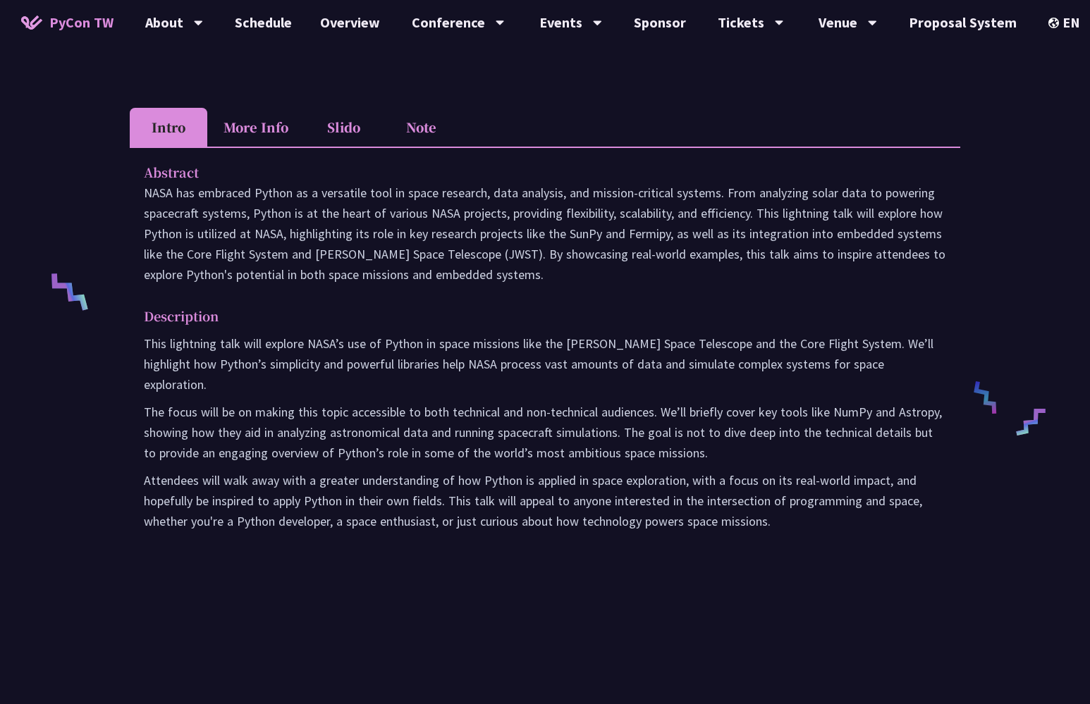
scroll to position [415, 0]
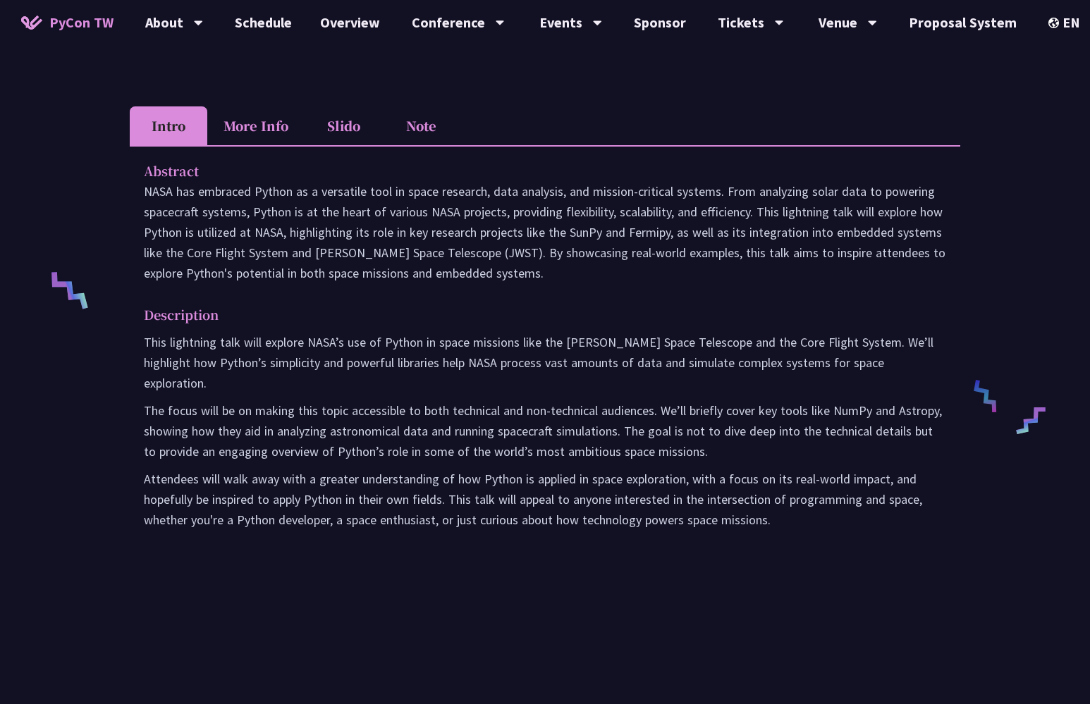
click at [297, 354] on p "This lightning talk will explore NASA’s use of Python in space missions like th…" at bounding box center [545, 362] width 802 height 61
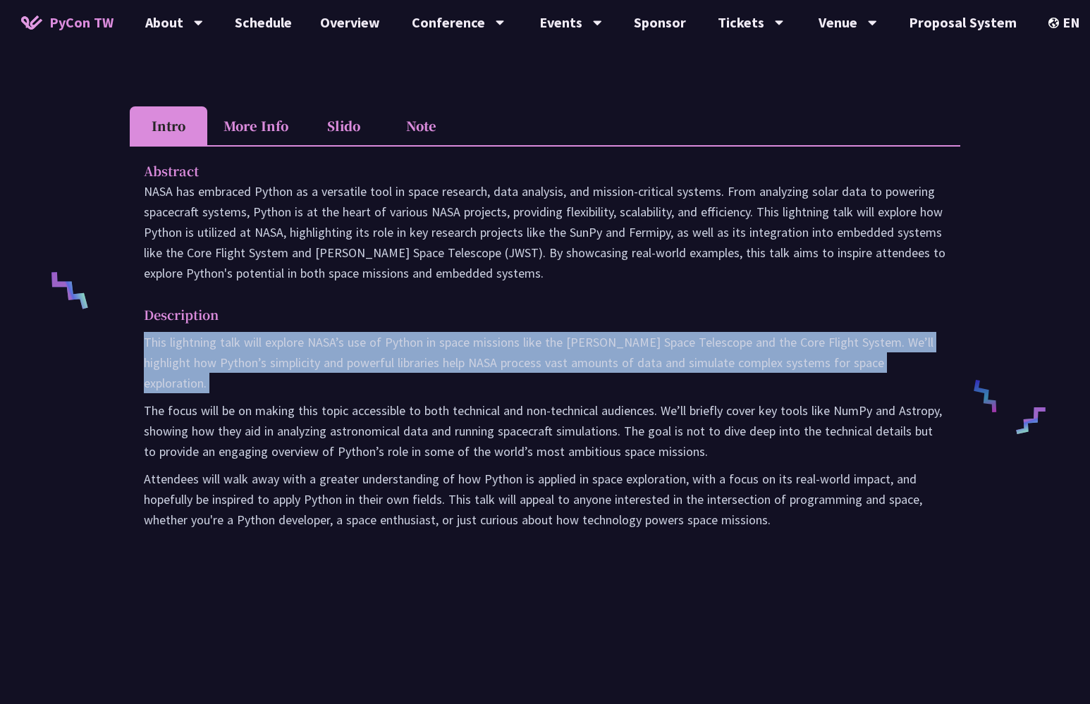
drag, startPoint x: 287, startPoint y: 359, endPoint x: 301, endPoint y: 344, distance: 21.0
click at [301, 344] on p "This lightning talk will explore NASA’s use of Python in space missions like th…" at bounding box center [545, 362] width 802 height 61
click at [306, 344] on p "This lightning talk will explore NASA’s use of Python in space missions like th…" at bounding box center [545, 362] width 802 height 61
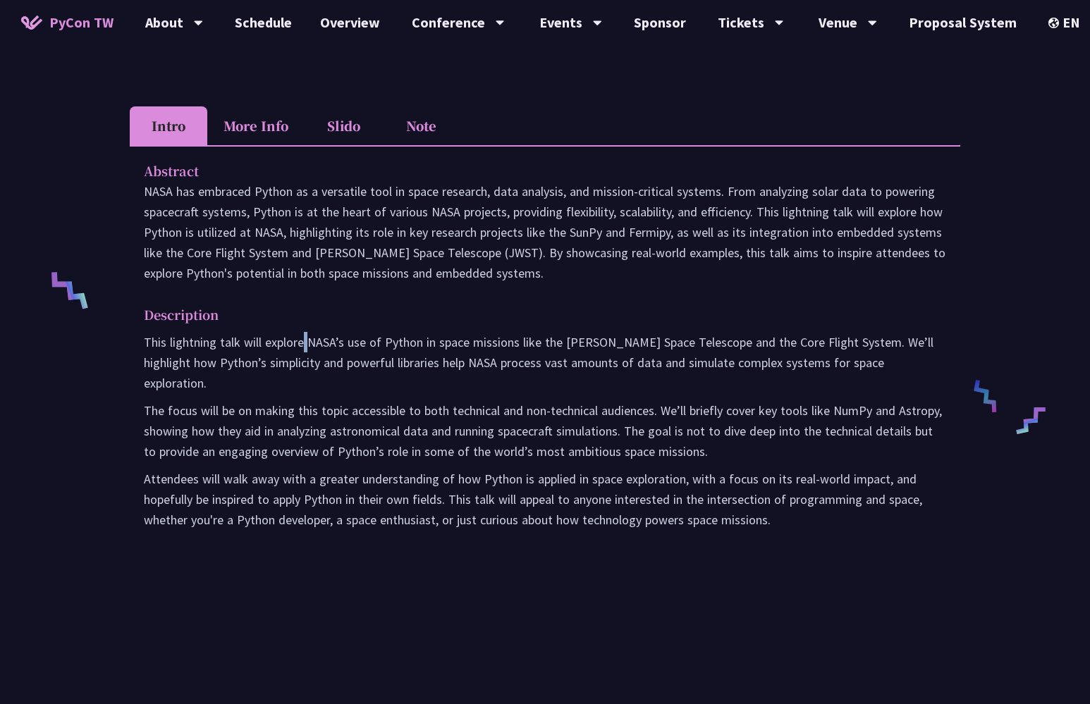
click at [306, 344] on p "This lightning talk will explore NASA’s use of Python in space missions like th…" at bounding box center [545, 362] width 802 height 61
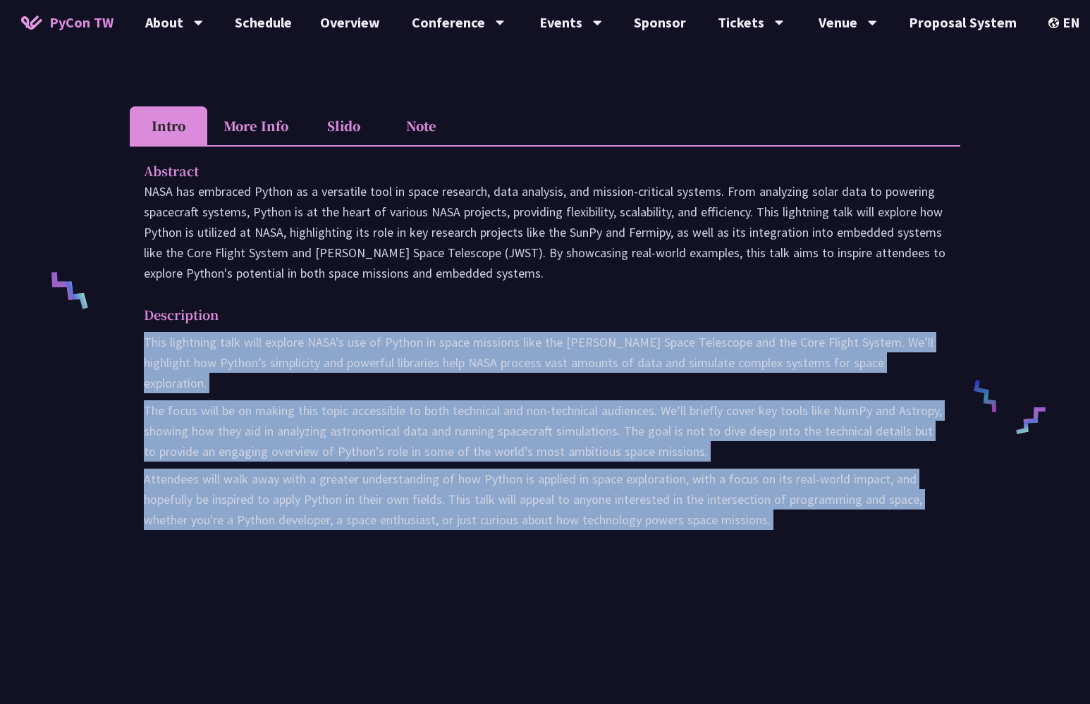
drag, startPoint x: 301, startPoint y: 344, endPoint x: 600, endPoint y: 482, distance: 329.2
click at [600, 482] on div "This lightning talk will explore NASA’s use of Python in space missions like th…" at bounding box center [545, 431] width 802 height 198
click at [600, 482] on p "Attendees will walk away with a greater understanding of how Python is applied …" at bounding box center [545, 499] width 802 height 61
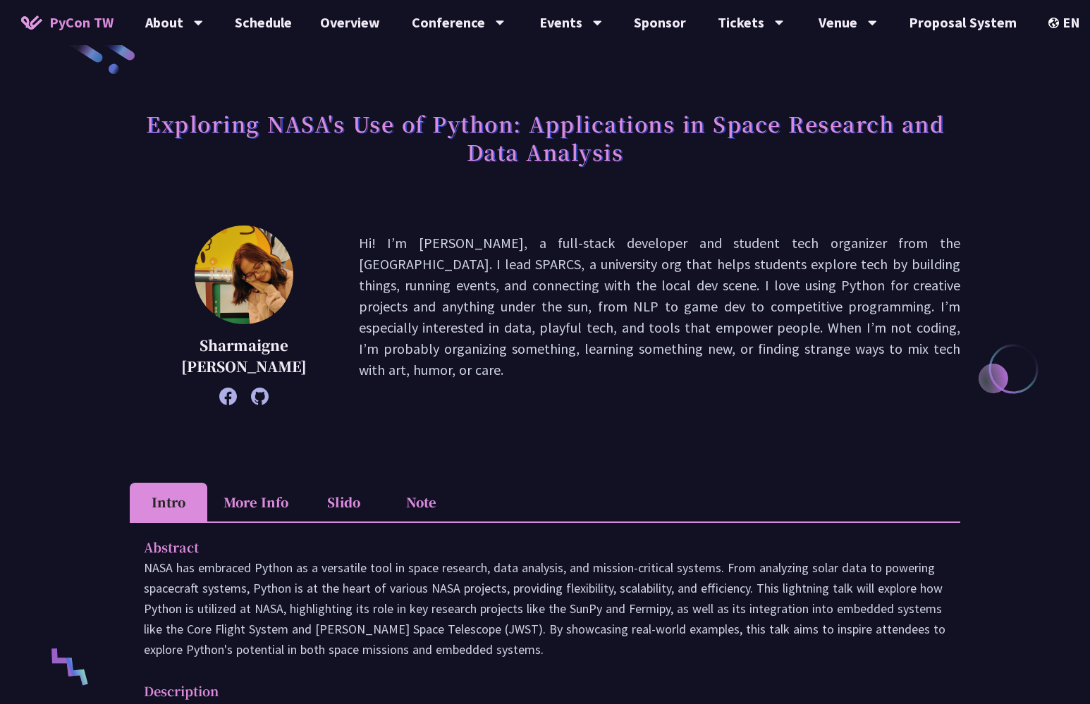
scroll to position [49, 0]
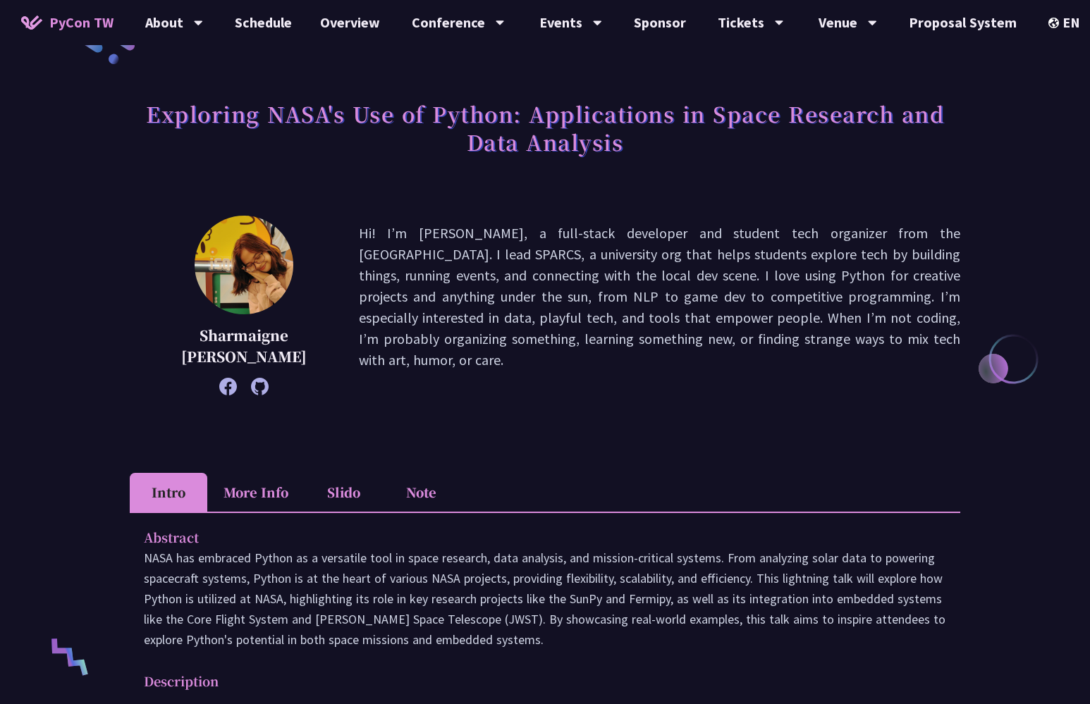
click at [571, 237] on p "Hi! I’m Sharmaigne, a full-stack developer and student tech organizer from the …" at bounding box center [659, 306] width 601 height 166
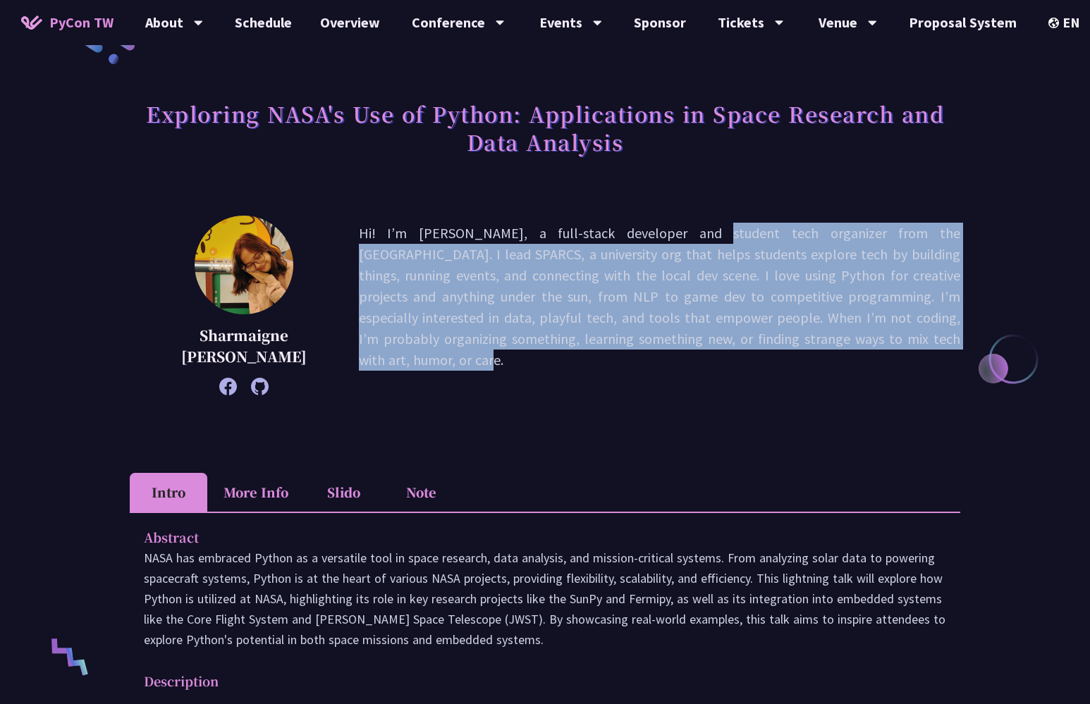
drag, startPoint x: 571, startPoint y: 237, endPoint x: 807, endPoint y: 334, distance: 255.1
click at [807, 335] on p "Hi! I’m Sharmaigne, a full-stack developer and student tech organizer from the …" at bounding box center [659, 306] width 601 height 166
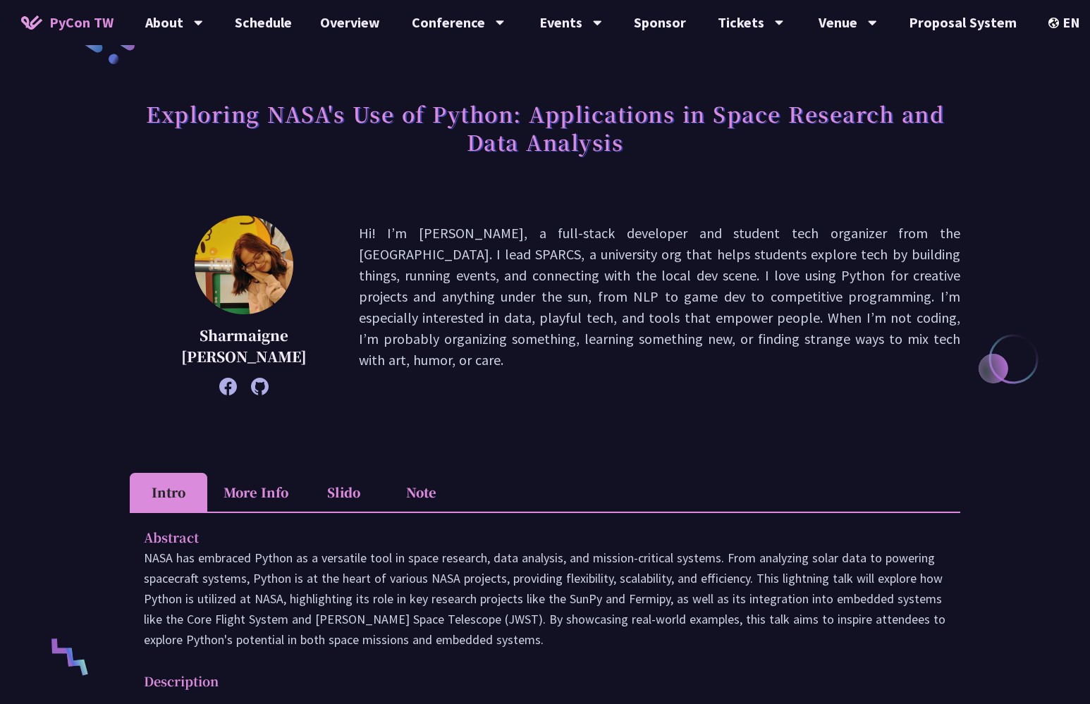
click at [861, 350] on p "Hi! I’m Sharmaigne, a full-stack developer and student tech organizer from the …" at bounding box center [659, 306] width 601 height 166
drag, startPoint x: 883, startPoint y: 345, endPoint x: 522, endPoint y: 191, distance: 392.8
click at [522, 191] on div "Exploring NASA's Use of Python: Applications in Space Research and Data Analysi…" at bounding box center [545, 526] width 830 height 1008
click at [522, 191] on div "Exploring NASA's Use of Python: Applications in Space Research and Data Analysis" at bounding box center [545, 143] width 830 height 102
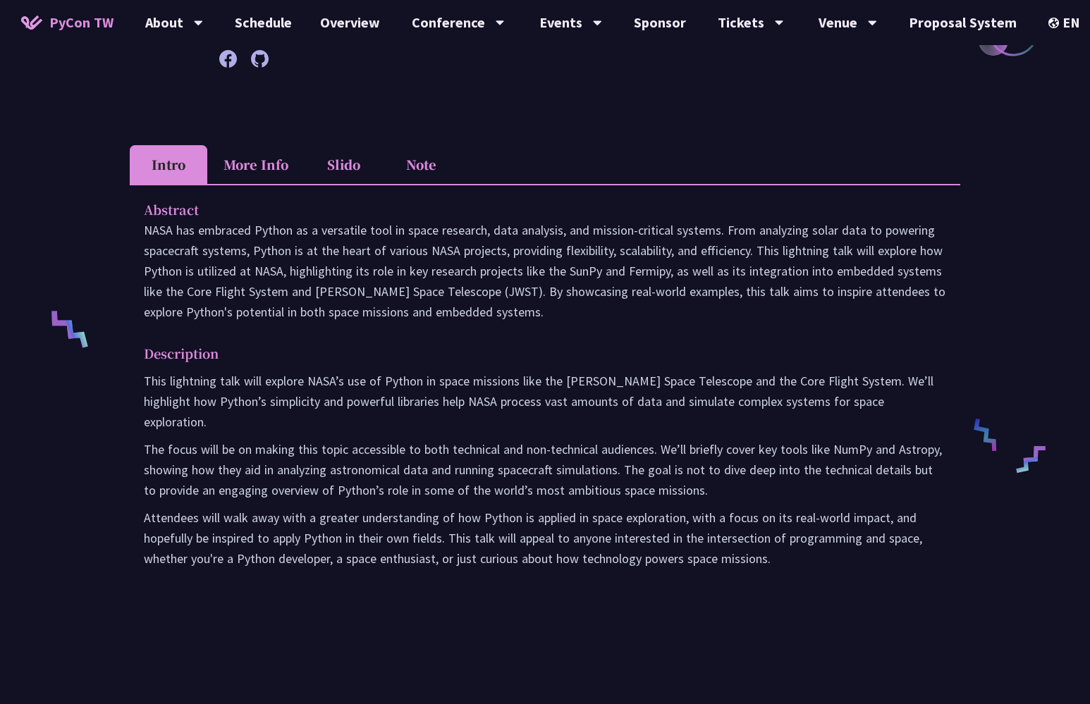
scroll to position [306, 0]
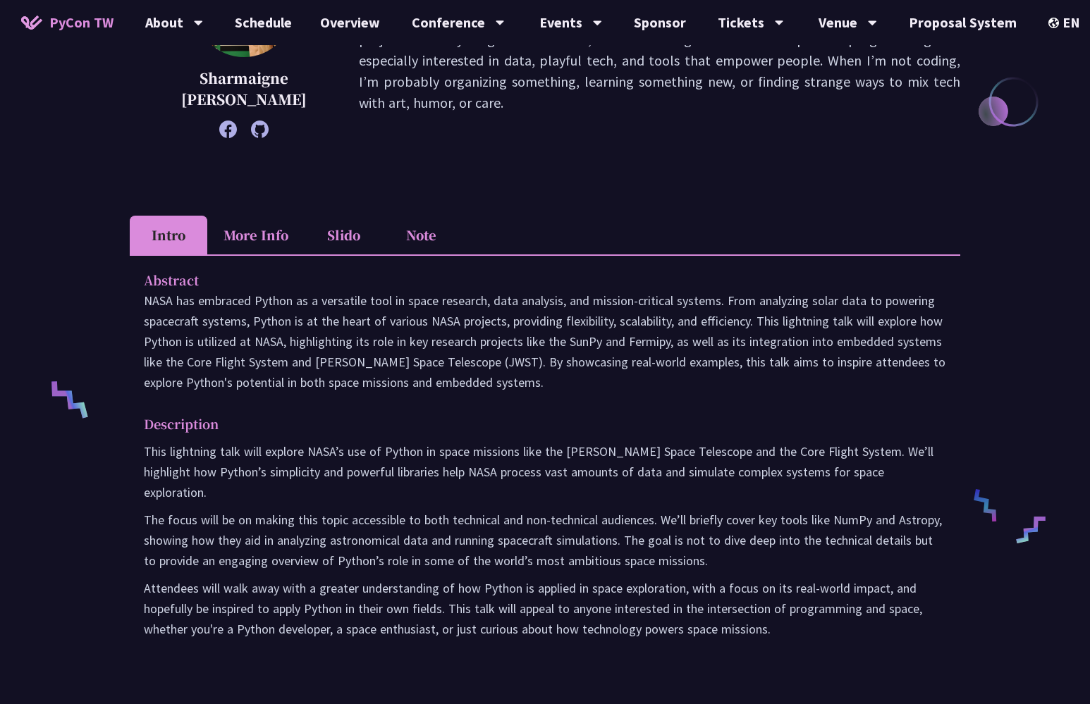
click at [418, 226] on li "Note" at bounding box center [421, 235] width 78 height 39
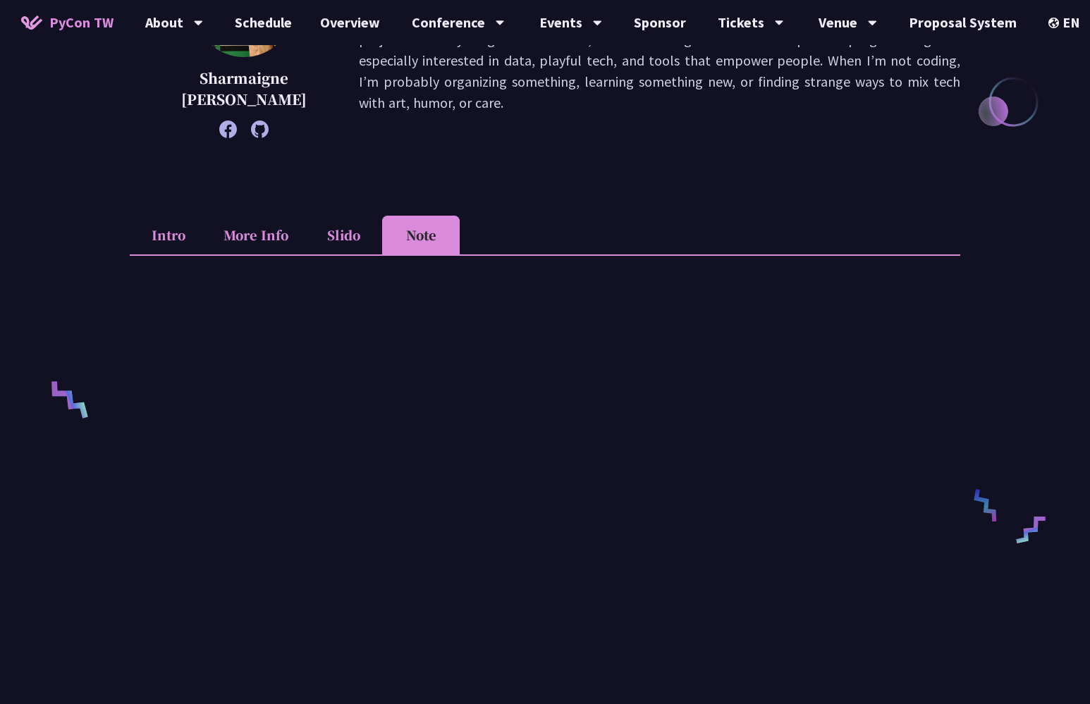
click at [273, 239] on li "More Info" at bounding box center [255, 235] width 97 height 39
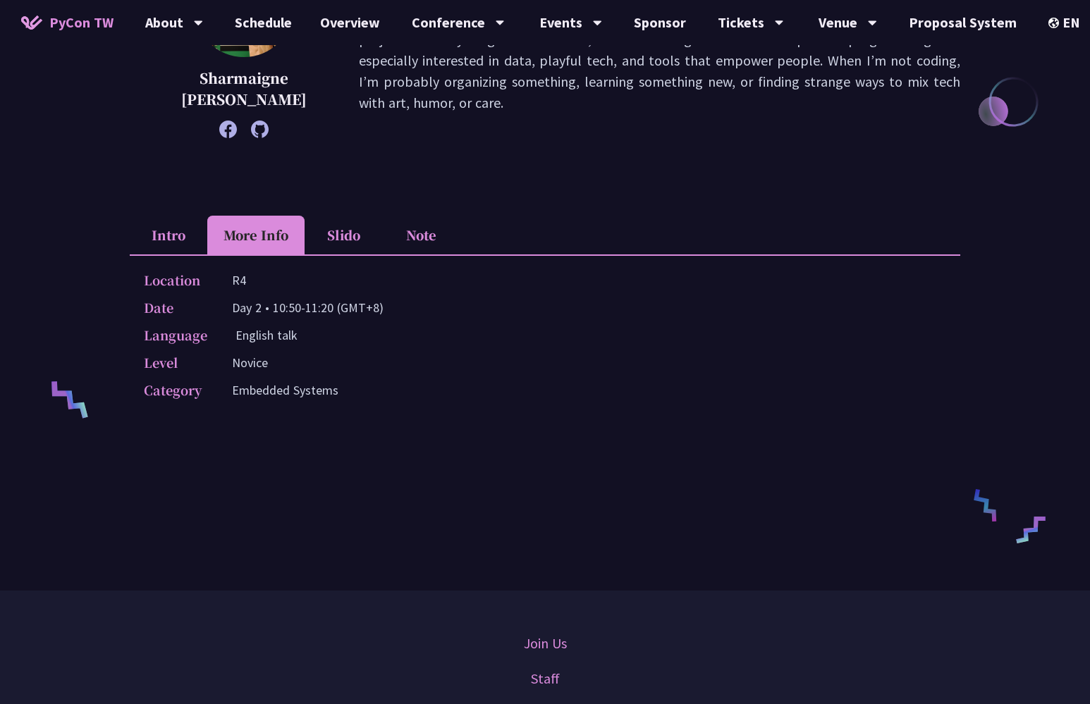
click at [373, 244] on li "Slido" at bounding box center [343, 235] width 78 height 39
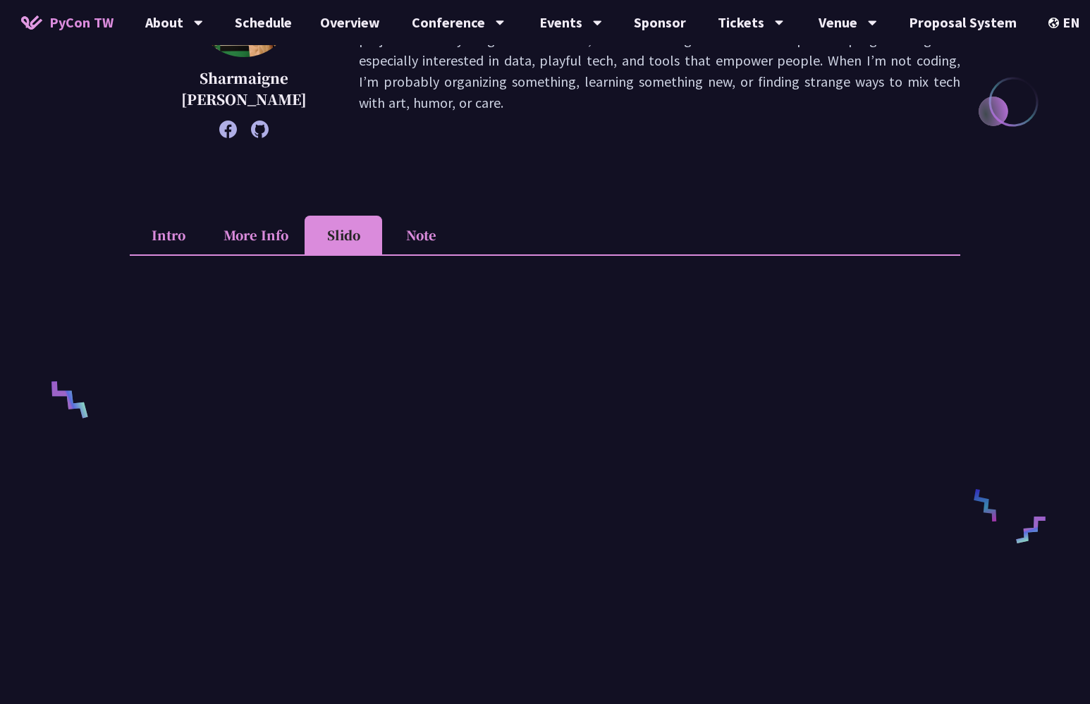
click at [436, 240] on li "Note" at bounding box center [421, 235] width 78 height 39
click at [359, 242] on li "Slido" at bounding box center [343, 235] width 78 height 39
click at [185, 237] on li "Intro" at bounding box center [169, 235] width 78 height 39
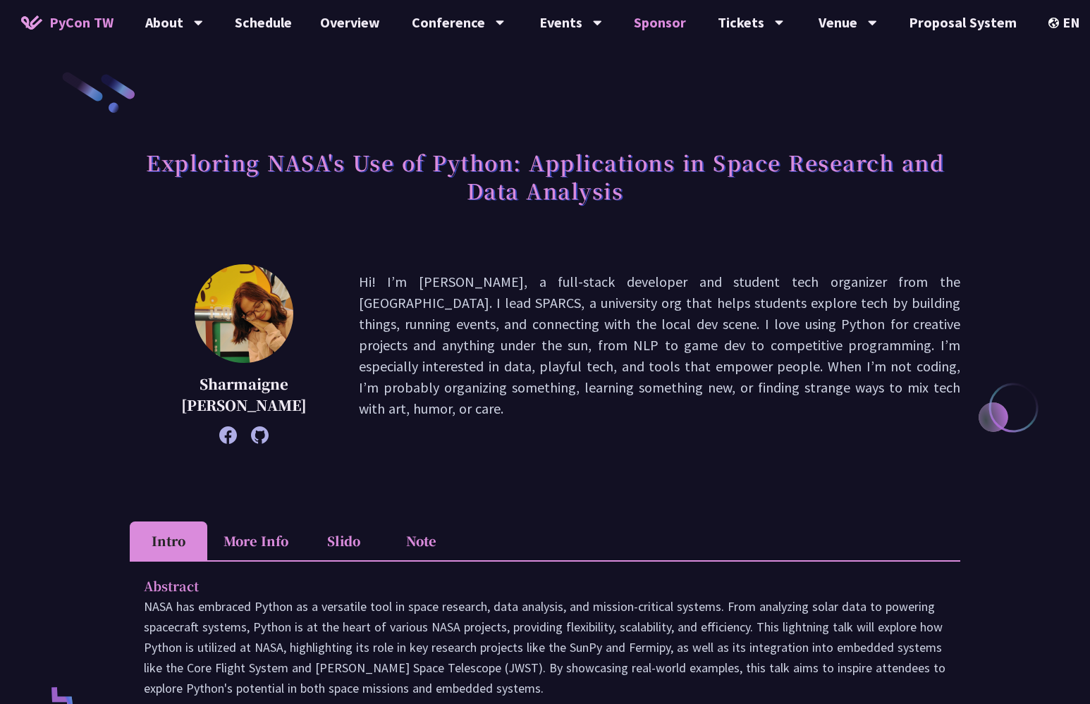
scroll to position [0, 0]
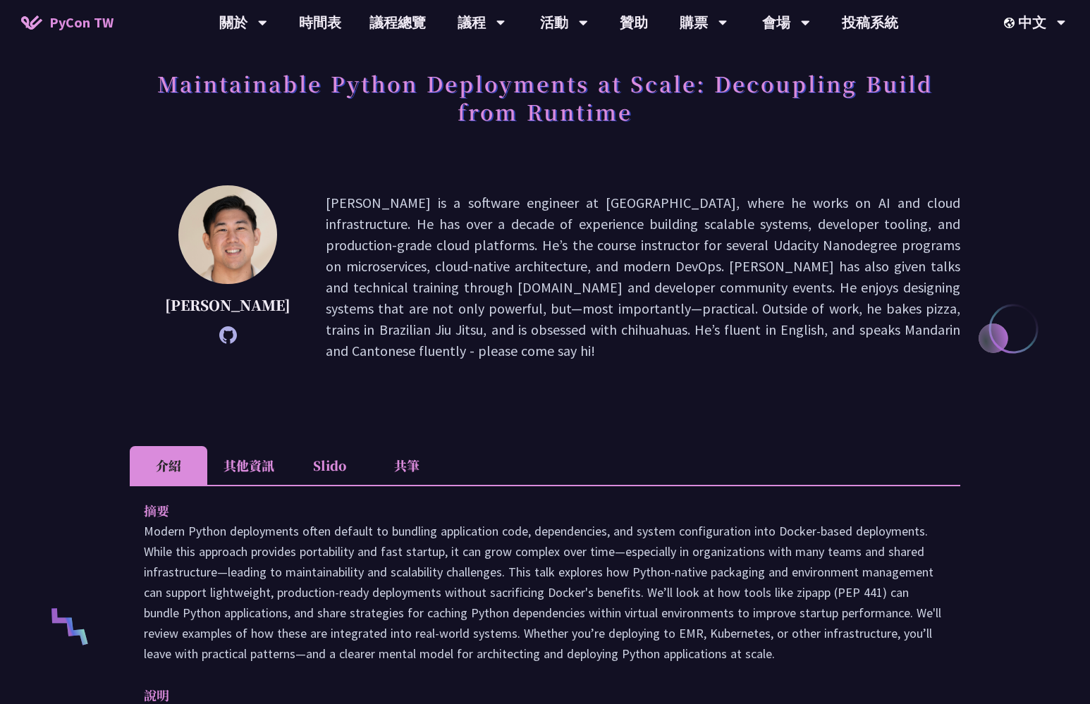
scroll to position [105, 0]
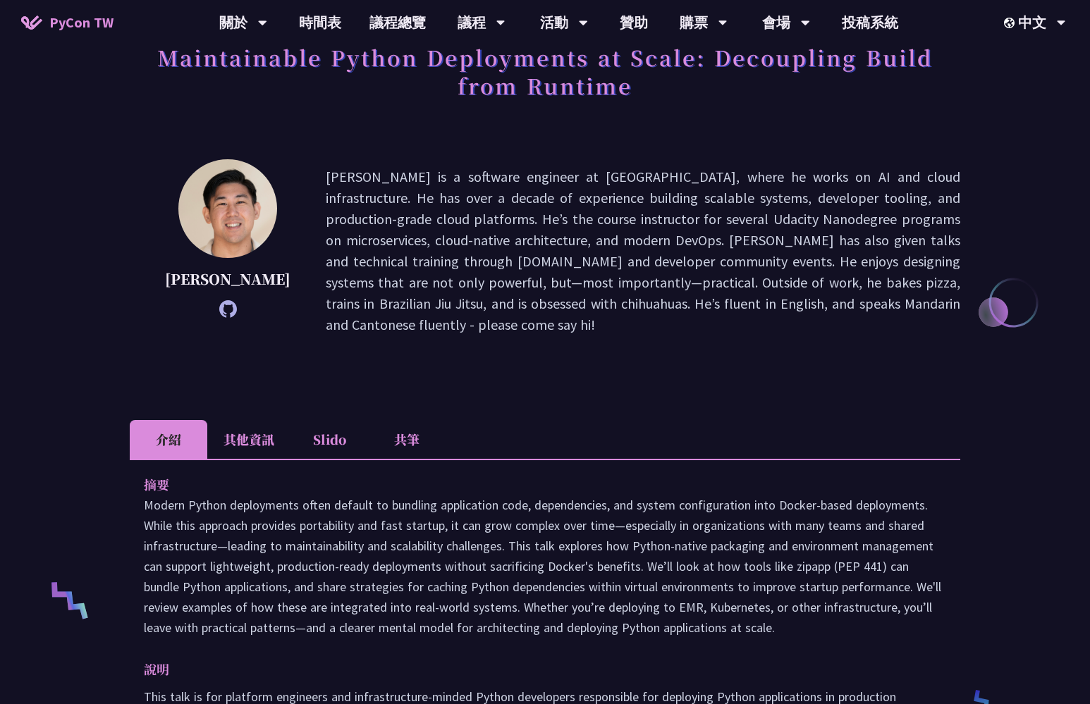
click at [442, 183] on p "[PERSON_NAME] is a software engineer at [GEOGRAPHIC_DATA], where he works on AI…" at bounding box center [643, 250] width 634 height 169
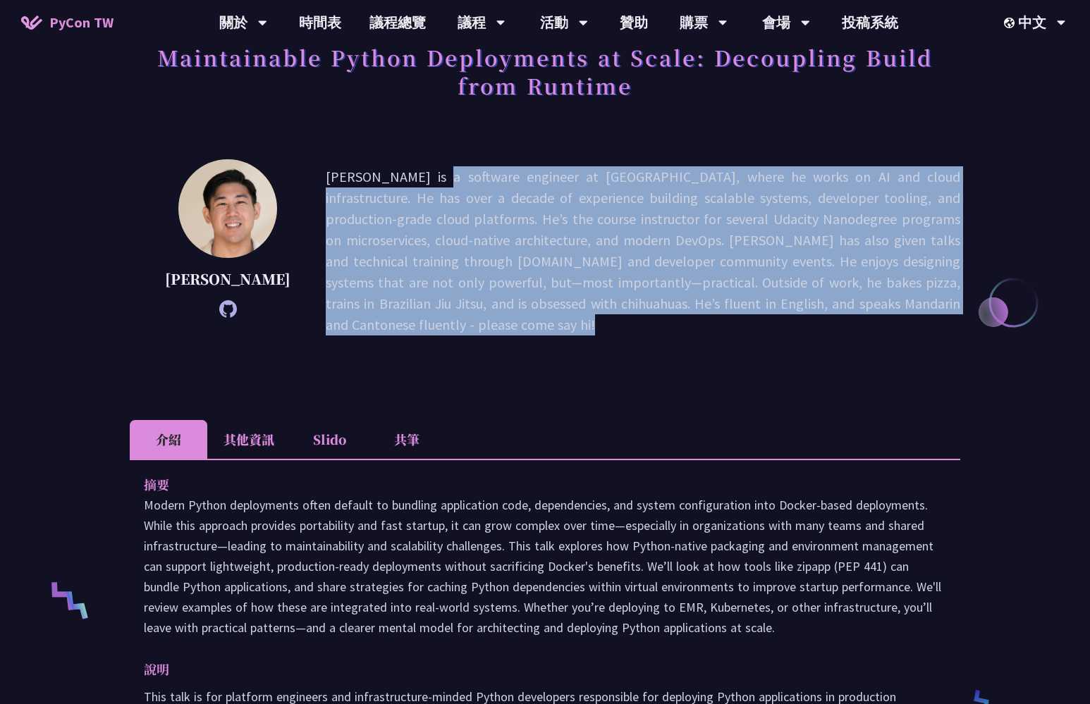
drag, startPoint x: 442, startPoint y: 183, endPoint x: 445, endPoint y: 228, distance: 45.9
click at [445, 228] on p "Justin is a software engineer at Notion, where he works on AI and cloud infrast…" at bounding box center [643, 250] width 634 height 169
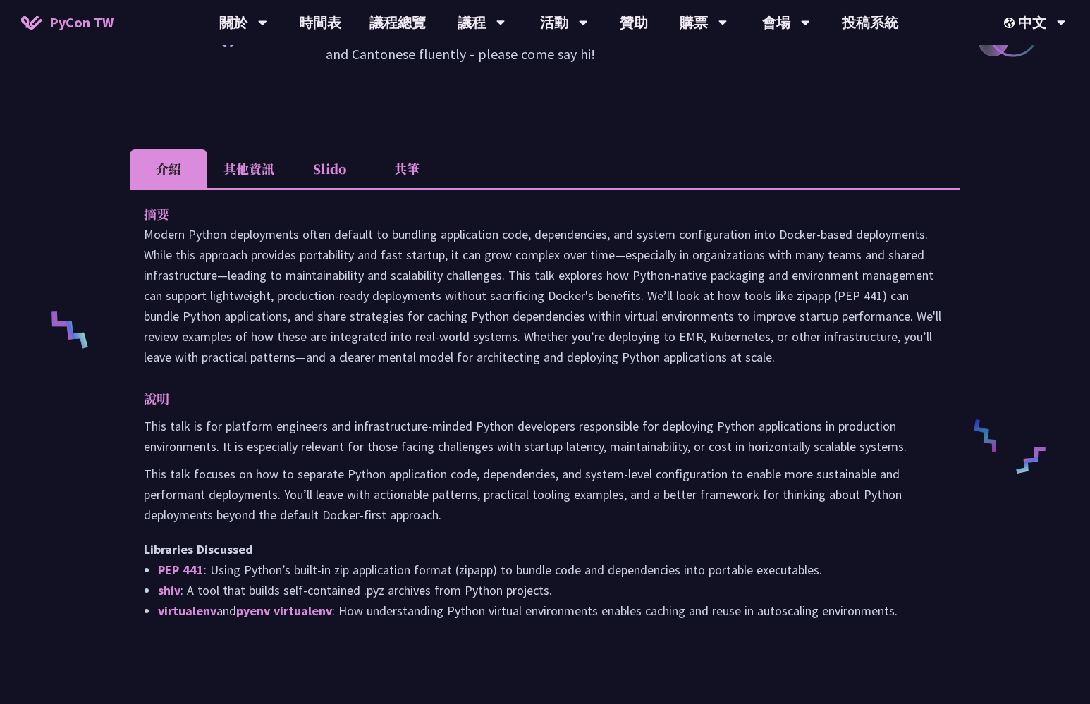
scroll to position [378, 0]
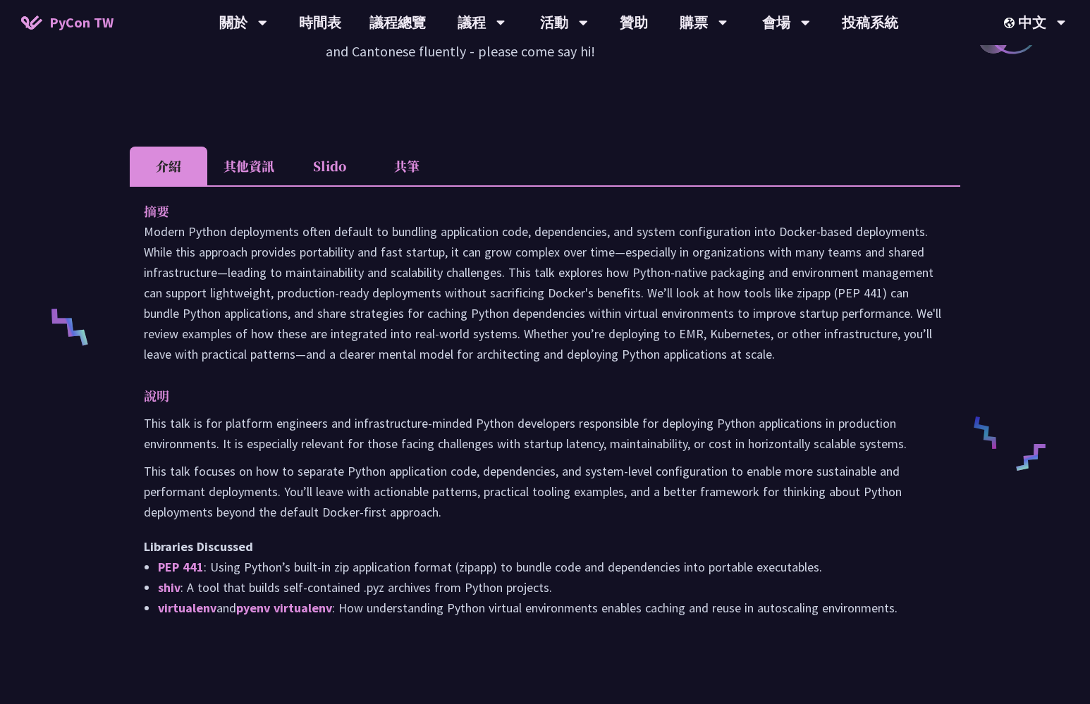
click at [434, 221] on p at bounding box center [545, 292] width 802 height 143
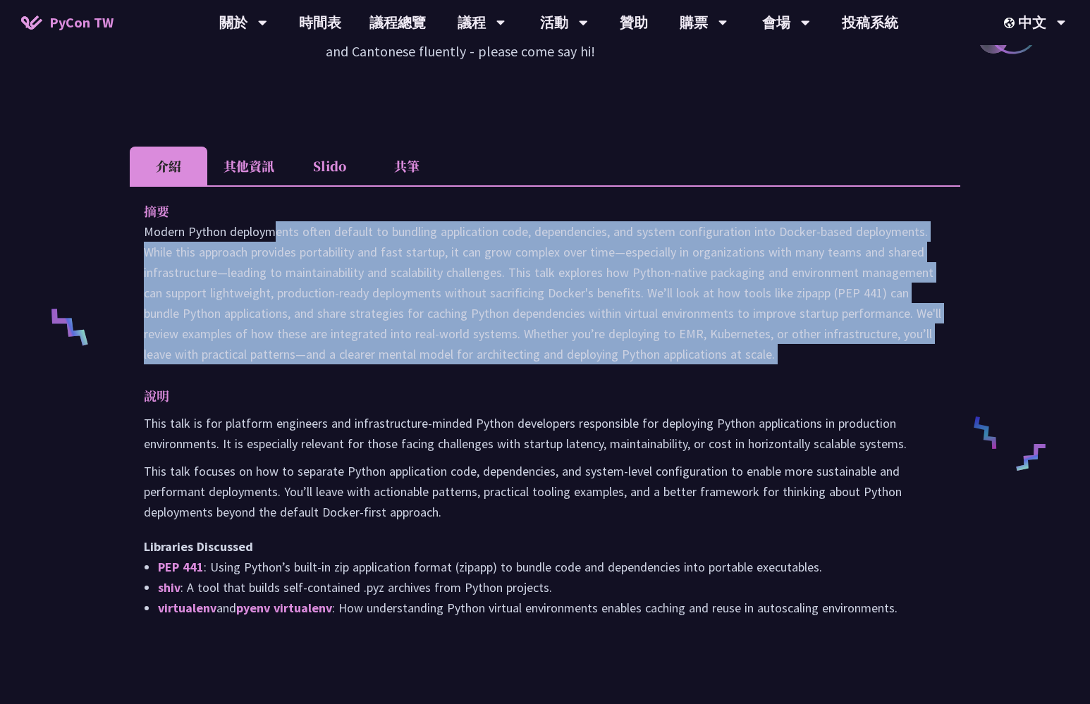
drag, startPoint x: 434, startPoint y: 212, endPoint x: 366, endPoint y: 212, distance: 68.4
click at [366, 221] on p at bounding box center [545, 292] width 802 height 143
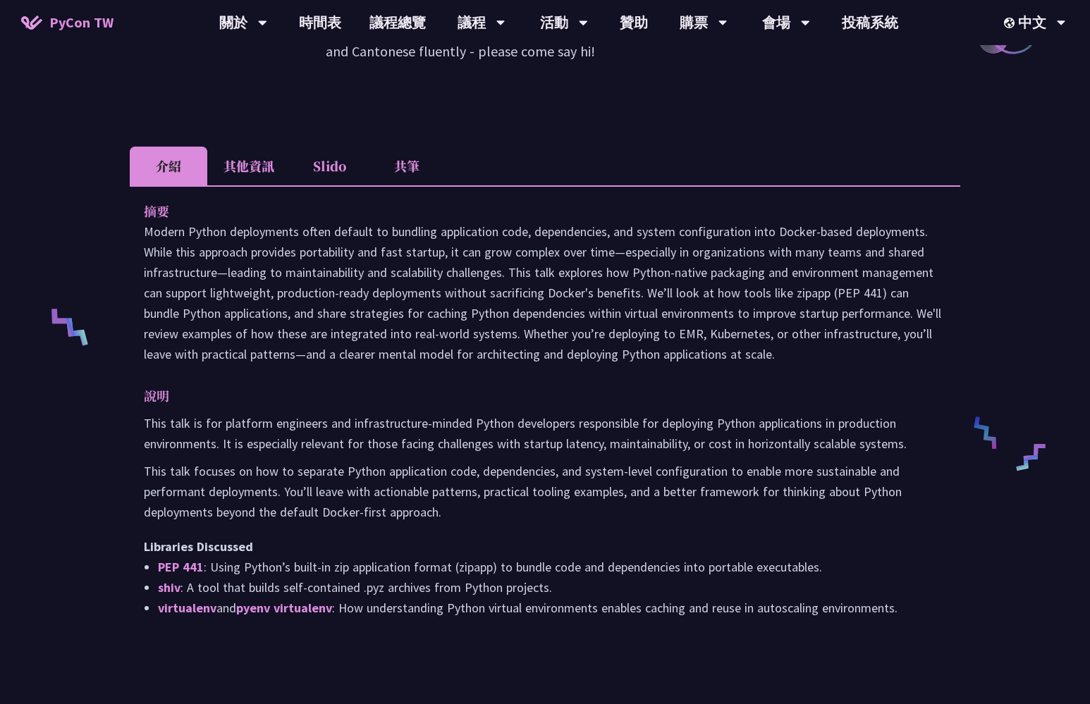
drag, startPoint x: 366, startPoint y: 212, endPoint x: 599, endPoint y: 354, distance: 273.3
click at [599, 354] on div "摘要 說明 This talk is for platform engineers and infrastructure-minded Python deve…" at bounding box center [545, 419] width 830 height 468
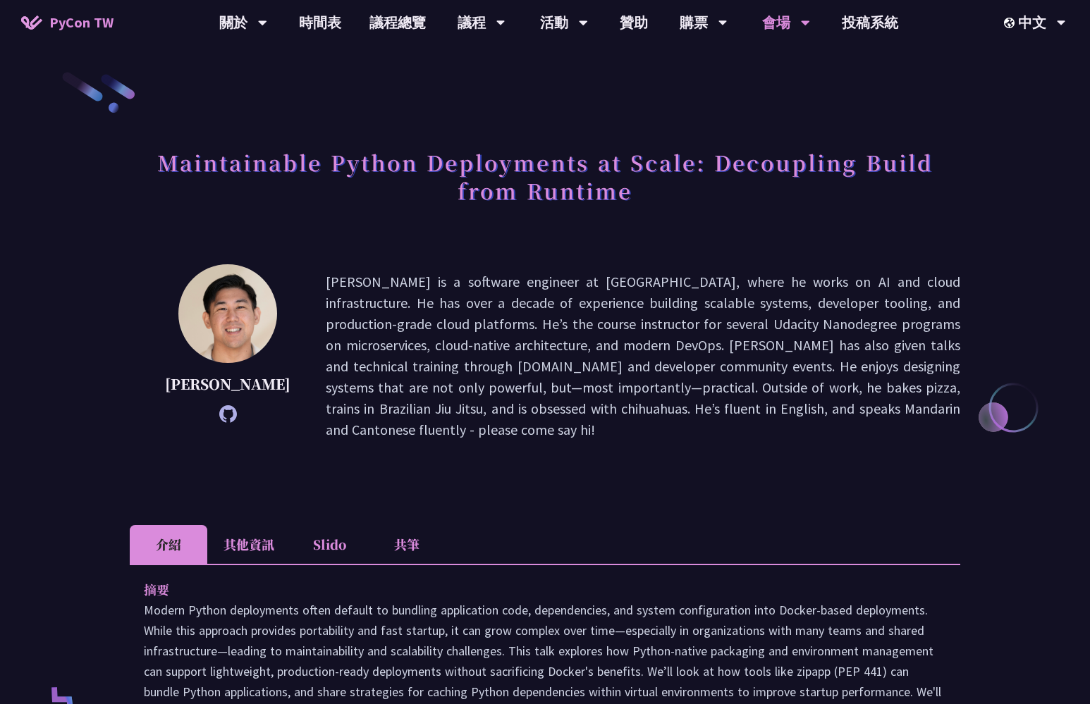
scroll to position [0, 0]
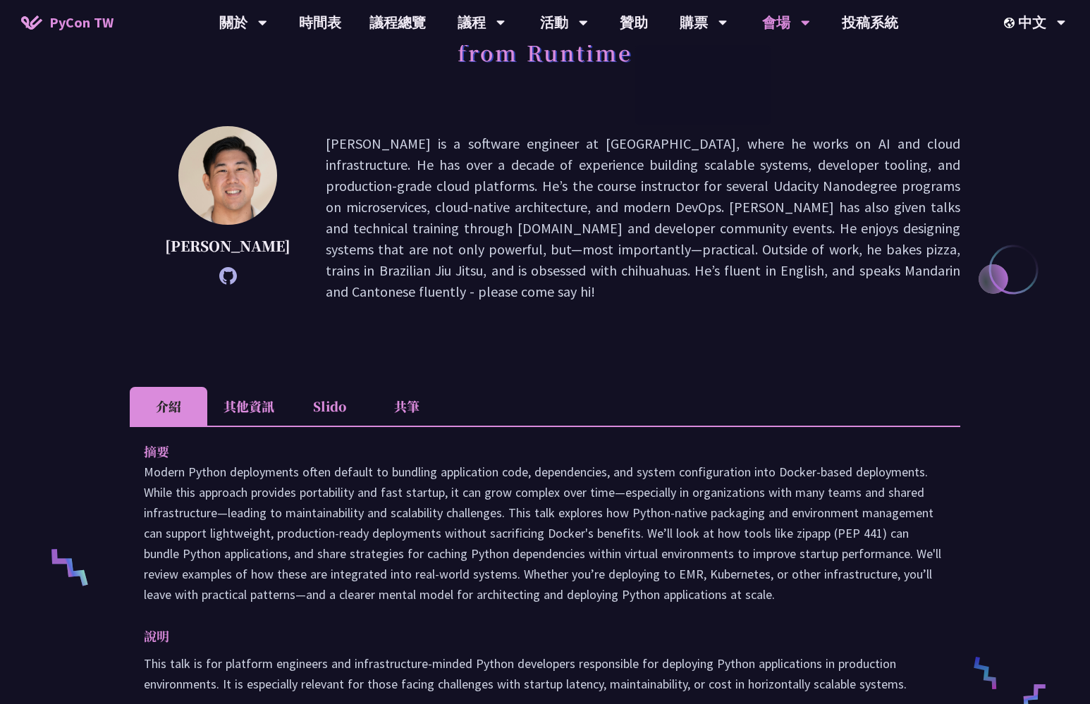
scroll to position [138, 0]
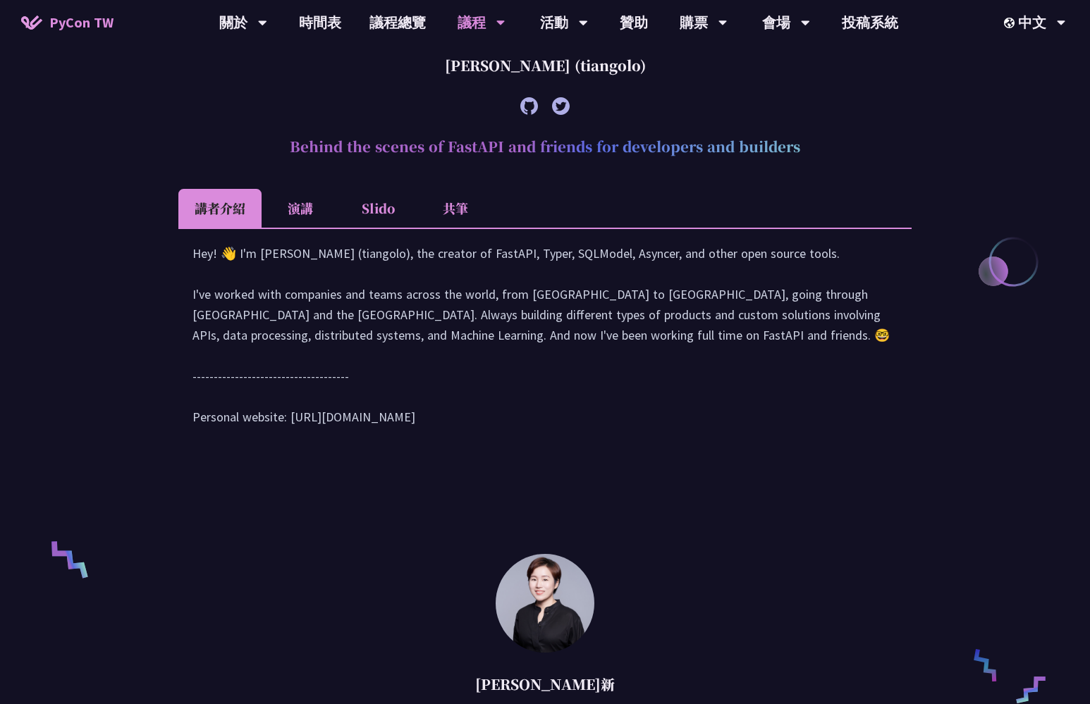
scroll to position [276, 0]
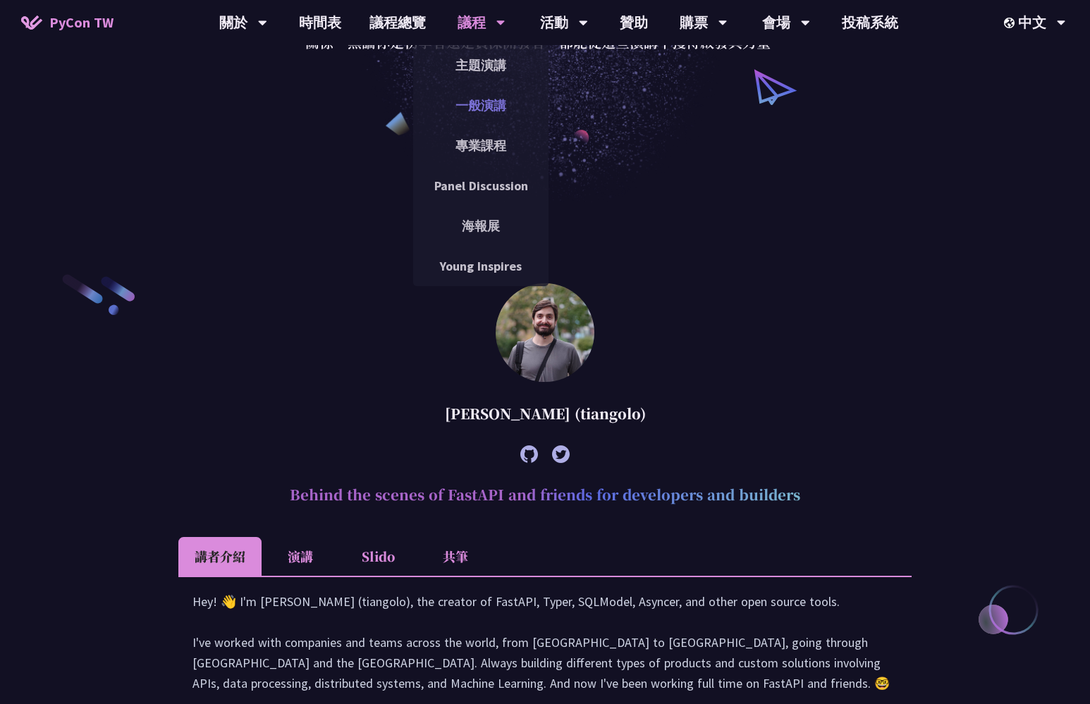
click at [512, 111] on link "一般演講" at bounding box center [480, 105] width 135 height 33
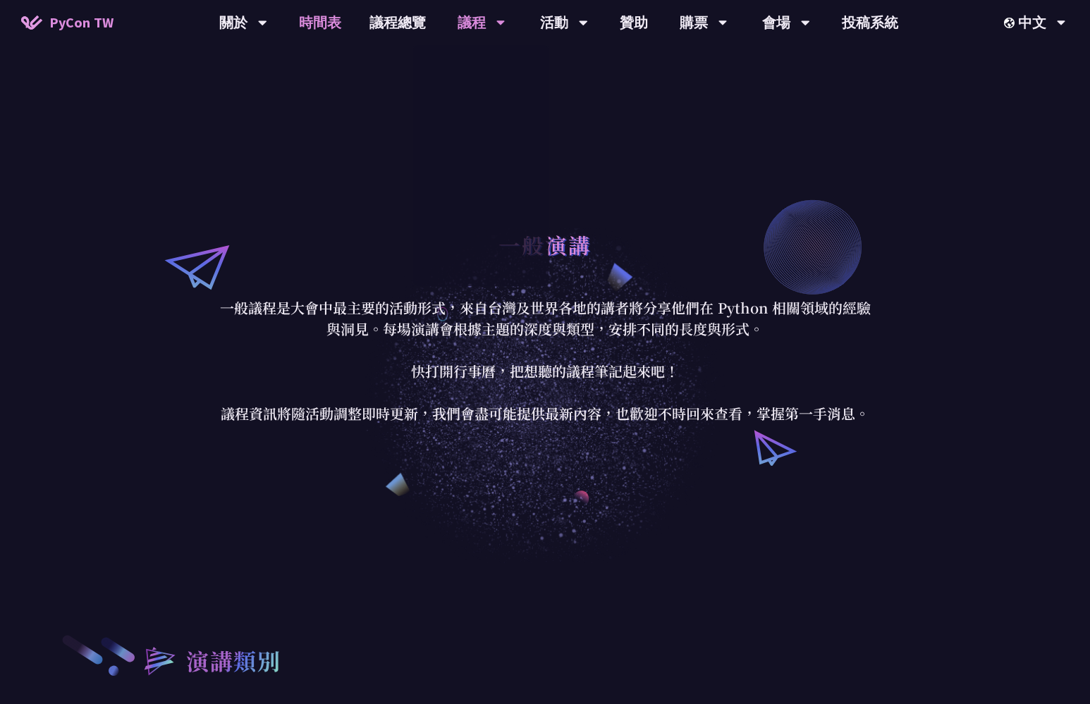
click at [323, 25] on link "時間表" at bounding box center [320, 22] width 70 height 45
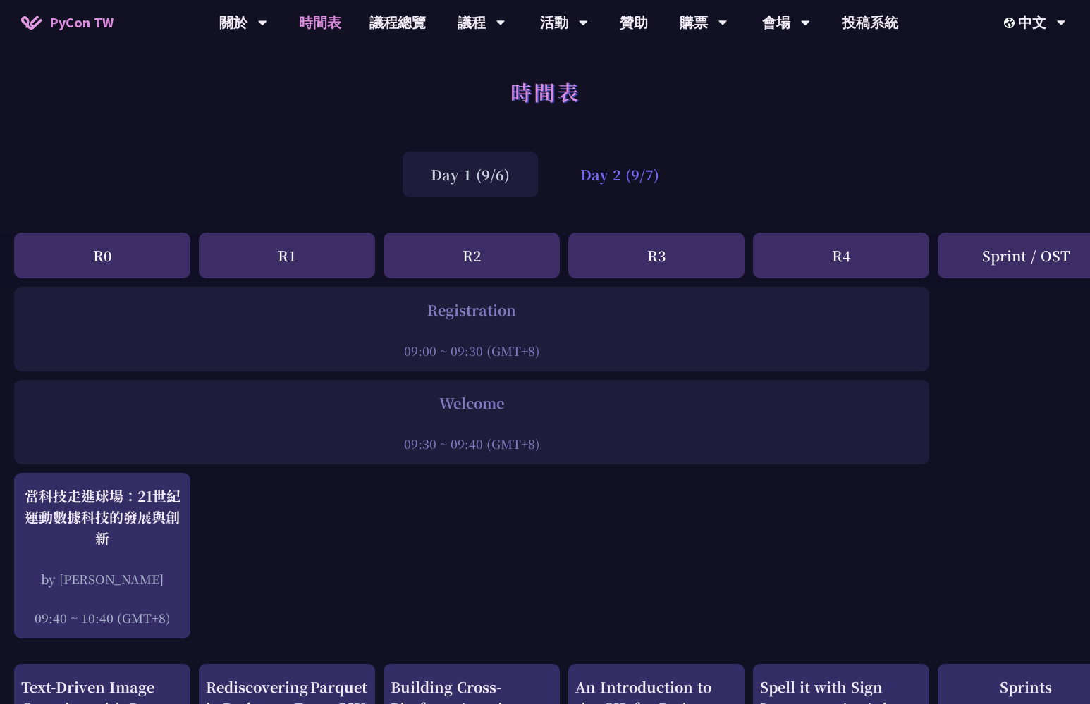
click at [629, 155] on div "Day 2 (9/7)" at bounding box center [619, 175] width 135 height 46
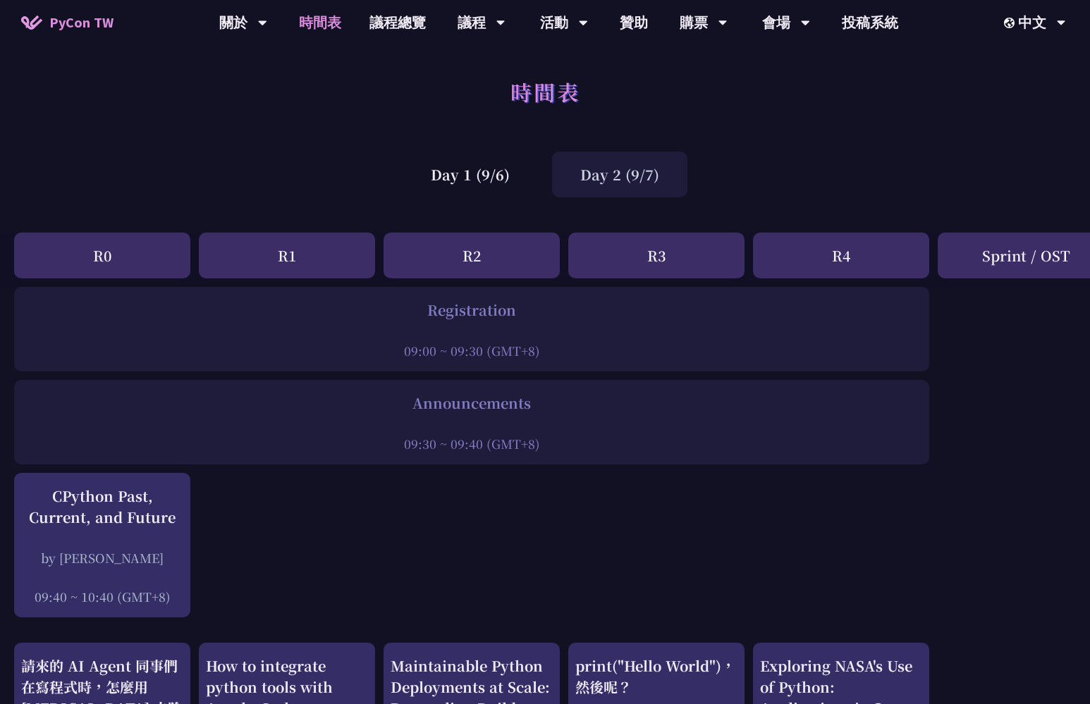
click at [629, 172] on div "Day 2 (9/7)" at bounding box center [619, 175] width 135 height 46
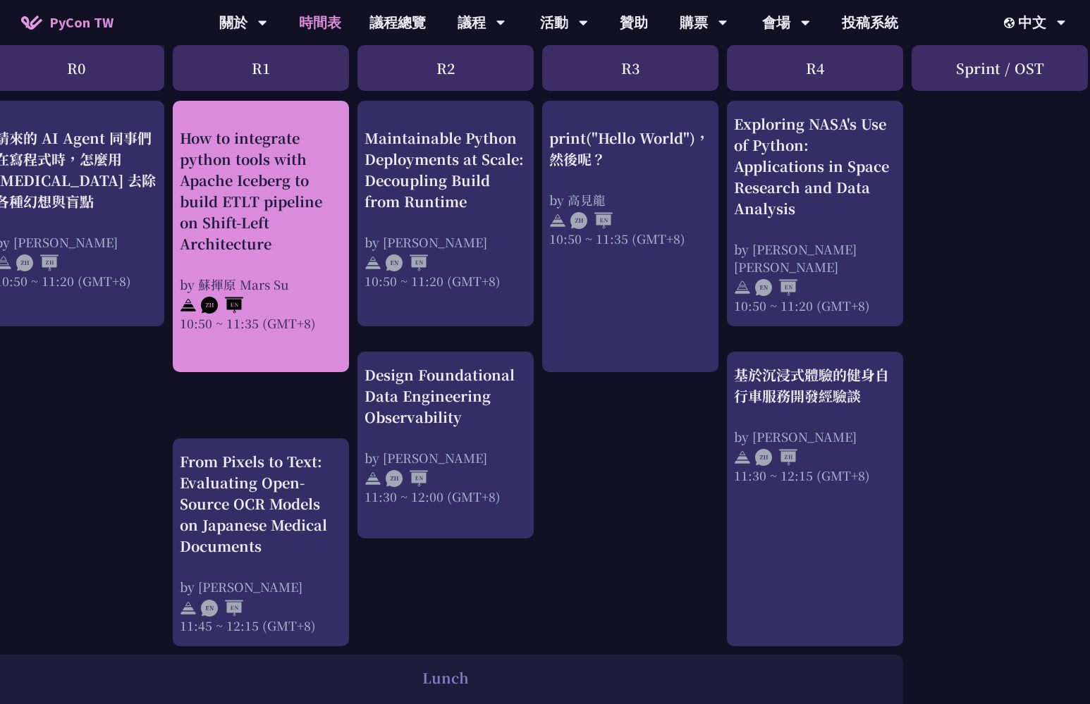
scroll to position [529, 26]
